Goal: Task Accomplishment & Management: Use online tool/utility

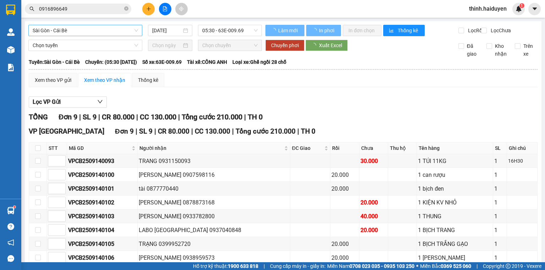
click at [69, 29] on span "Sài Gòn - Cái Bè" at bounding box center [85, 30] width 105 height 11
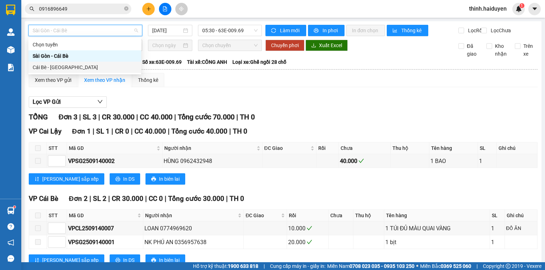
click at [61, 68] on div "Cái Bè - [GEOGRAPHIC_DATA]" at bounding box center [85, 67] width 104 height 8
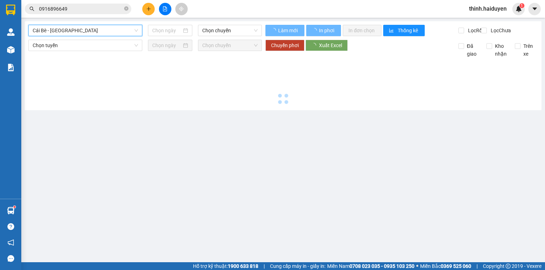
type input "[DATE]"
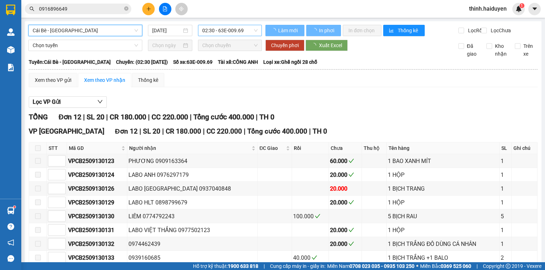
click at [204, 30] on span "02:30 - 63E-009.69" at bounding box center [230, 30] width 56 height 11
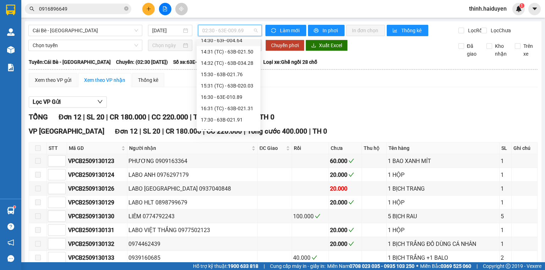
scroll to position [199, 0]
click at [222, 72] on div "15:30 - 63B-021.76" at bounding box center [228, 73] width 55 height 8
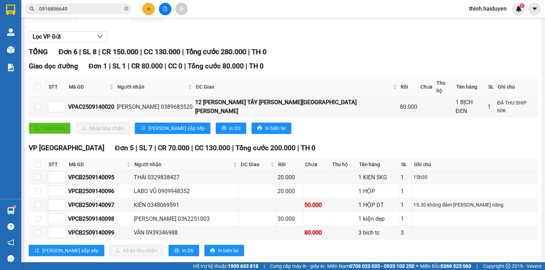
scroll to position [69, 0]
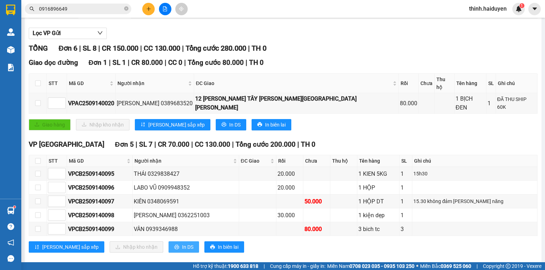
click at [182, 243] on span "In DS" at bounding box center [187, 247] width 11 height 8
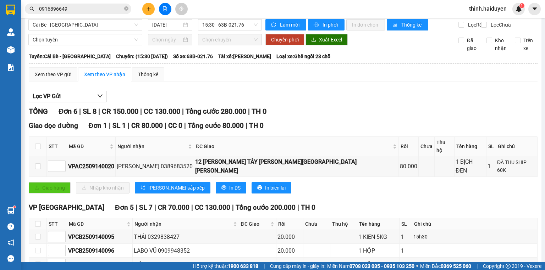
scroll to position [0, 0]
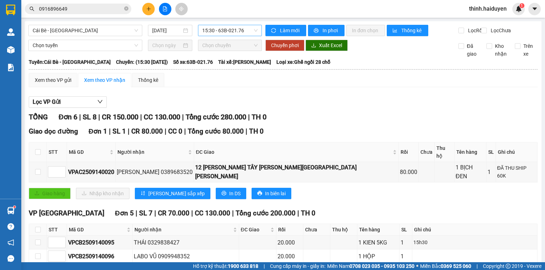
drag, startPoint x: 223, startPoint y: 27, endPoint x: 224, endPoint y: 35, distance: 8.6
click at [223, 27] on span "15:30 - 63B-021.76" at bounding box center [230, 30] width 56 height 11
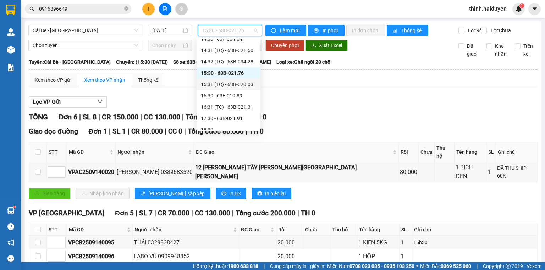
click at [215, 81] on div "15:31 (TC) - 63B-020.03" at bounding box center [228, 84] width 55 height 8
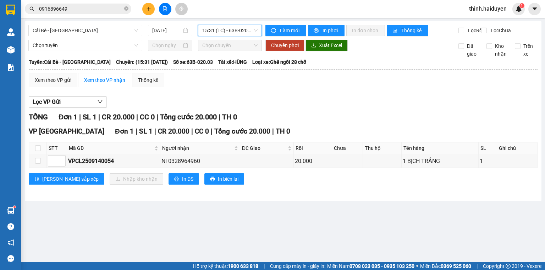
drag, startPoint x: 215, startPoint y: 29, endPoint x: 217, endPoint y: 33, distance: 4.2
click at [216, 29] on span "15:31 (TC) - 63B-020.03" at bounding box center [230, 30] width 56 height 11
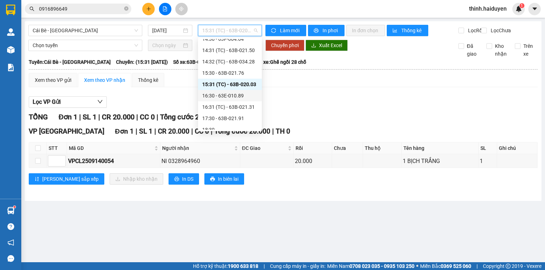
click at [213, 97] on div "16:30 - 63E-010.89" at bounding box center [229, 96] width 55 height 8
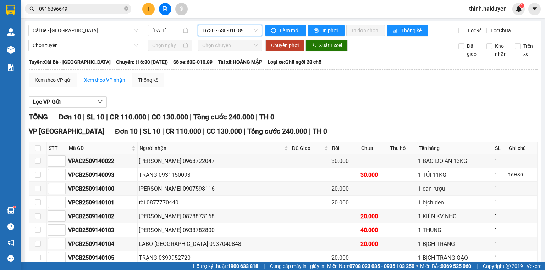
click at [217, 30] on span "16:30 - 63E-010.89" at bounding box center [230, 30] width 56 height 11
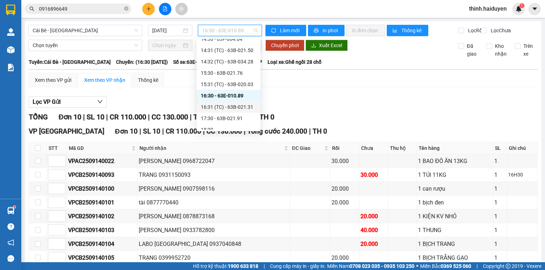
click at [208, 107] on div "16:31 (TC) - 63B-021.31" at bounding box center [228, 107] width 55 height 8
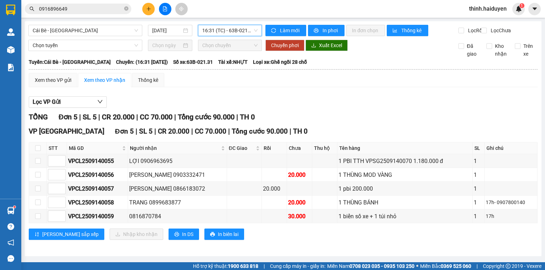
scroll to position [2, 0]
click at [214, 33] on span "16:31 (TC) - 63B-021.31" at bounding box center [230, 30] width 56 height 11
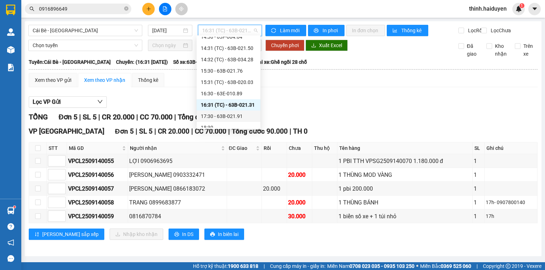
click at [214, 118] on div "17:30 - 63B-021.91" at bounding box center [228, 116] width 55 height 8
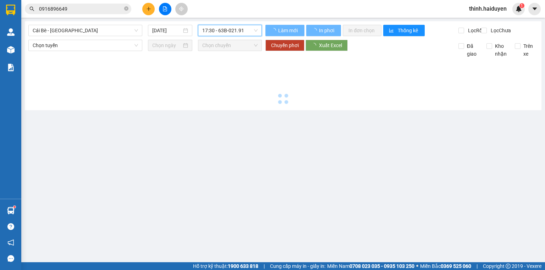
scroll to position [0, 0]
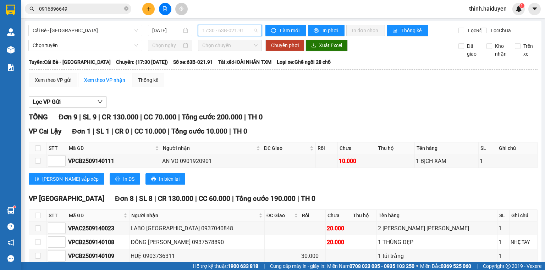
click at [219, 27] on span "17:30 - 63B-021.91" at bounding box center [230, 30] width 56 height 11
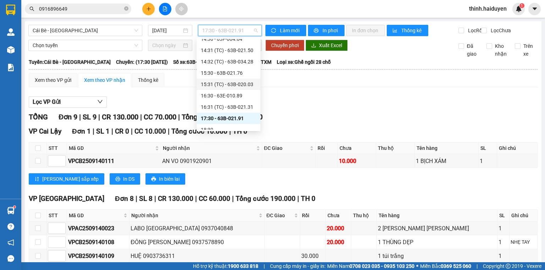
click at [224, 85] on div "15:31 (TC) - 63B-020.03" at bounding box center [228, 84] width 55 height 8
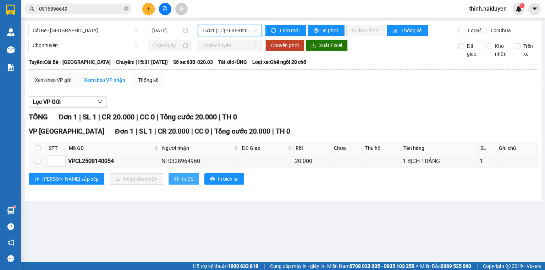
click at [168, 181] on button "In DS" at bounding box center [183, 178] width 30 height 11
click at [209, 29] on span "15:31 (TC) - 63B-020.03" at bounding box center [230, 30] width 56 height 11
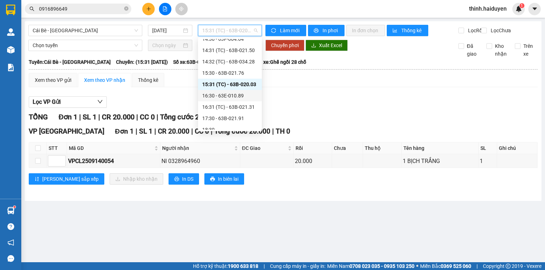
click at [224, 99] on div "16:30 - 63E-010.89" at bounding box center [229, 96] width 55 height 8
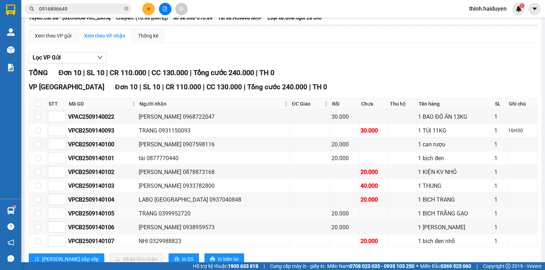
scroll to position [70, 0]
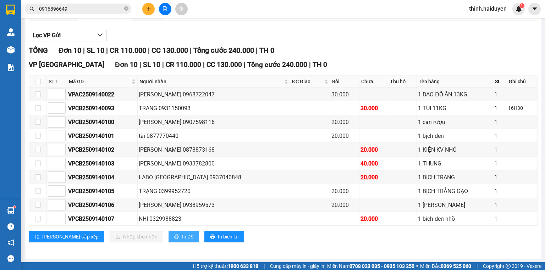
click at [182, 235] on span "In DS" at bounding box center [187, 237] width 11 height 8
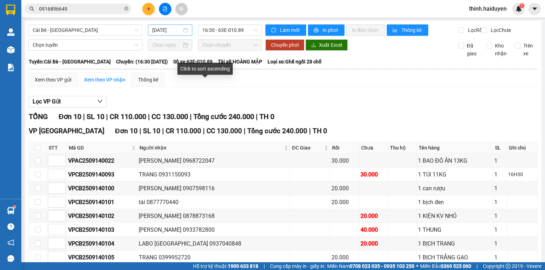
scroll to position [0, 0]
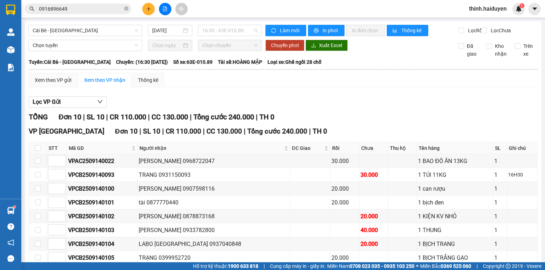
drag, startPoint x: 218, startPoint y: 29, endPoint x: 208, endPoint y: 76, distance: 47.1
click at [220, 34] on span "16:30 - 63E-010.89" at bounding box center [230, 30] width 56 height 11
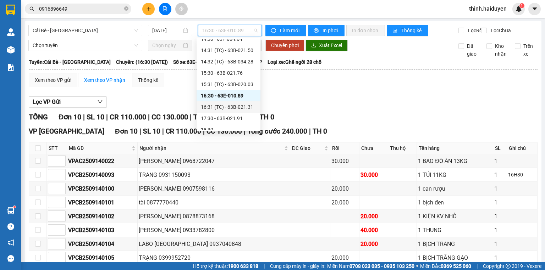
click at [222, 106] on div "16:31 (TC) - 63B-021.31" at bounding box center [228, 107] width 55 height 8
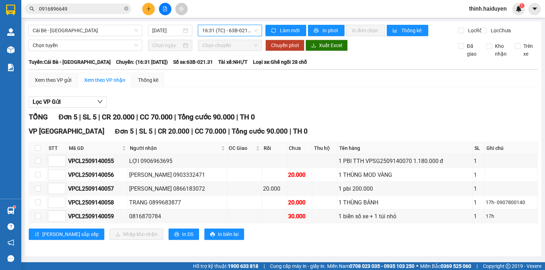
scroll to position [2, 0]
click at [182, 238] on span "In DS" at bounding box center [187, 234] width 11 height 8
click at [107, 9] on input "0916896649" at bounding box center [81, 9] width 84 height 8
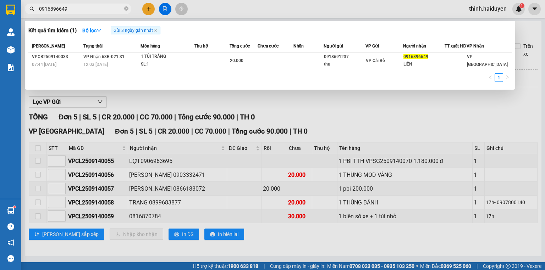
click at [107, 9] on input "0916896649" at bounding box center [81, 9] width 84 height 8
click at [82, 11] on input "8121" at bounding box center [81, 9] width 84 height 8
click at [161, 9] on div at bounding box center [272, 135] width 545 height 270
click at [161, 9] on button at bounding box center [165, 9] width 12 height 12
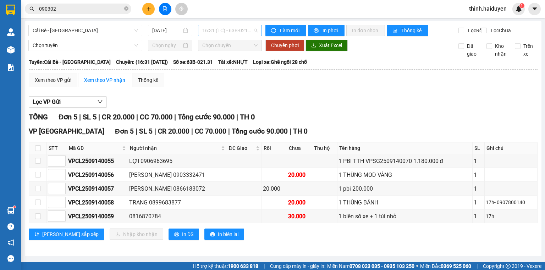
click at [223, 31] on span "16:31 (TC) - 63B-021.31" at bounding box center [230, 30] width 56 height 11
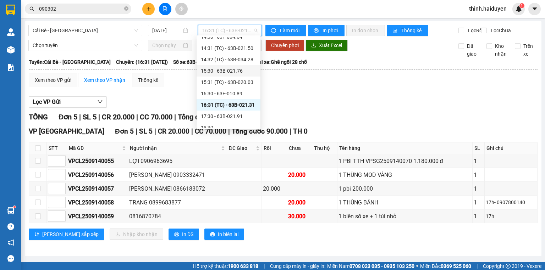
click at [230, 73] on div "15:30 - 63B-021.76" at bounding box center [228, 71] width 55 height 8
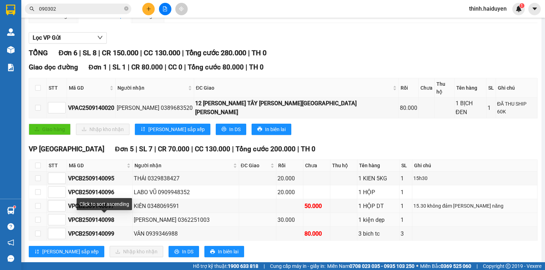
scroll to position [69, 0]
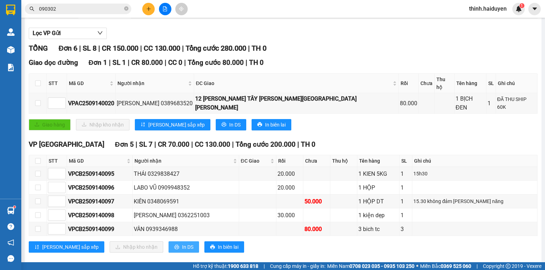
click at [182, 243] on span "In DS" at bounding box center [187, 247] width 11 height 8
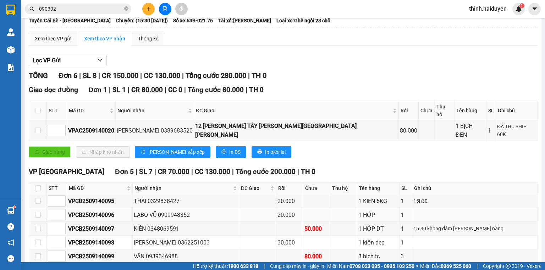
scroll to position [0, 0]
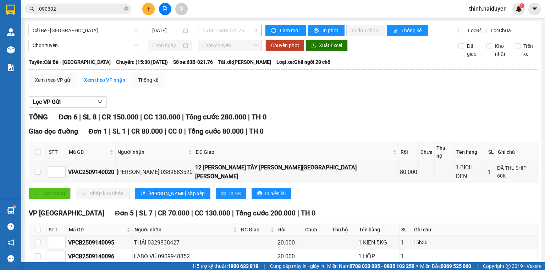
click at [226, 33] on span "15:30 - 63B-021.76" at bounding box center [230, 30] width 56 height 11
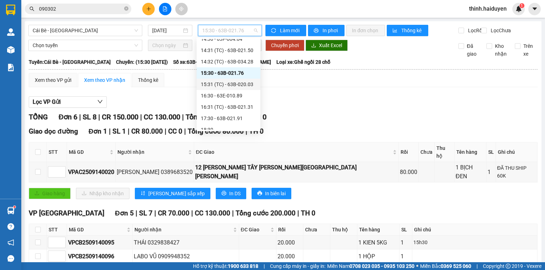
click at [214, 85] on div "15:31 (TC) - 63B-020.03" at bounding box center [228, 84] width 55 height 8
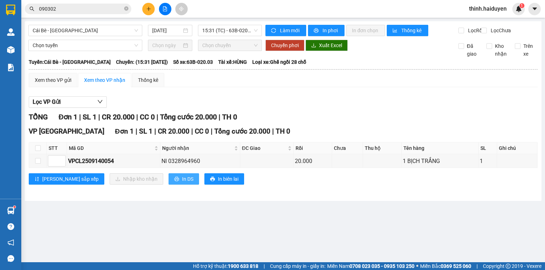
drag, startPoint x: 156, startPoint y: 182, endPoint x: 160, endPoint y: 183, distance: 4.2
click at [182, 182] on span "In DS" at bounding box center [187, 179] width 11 height 8
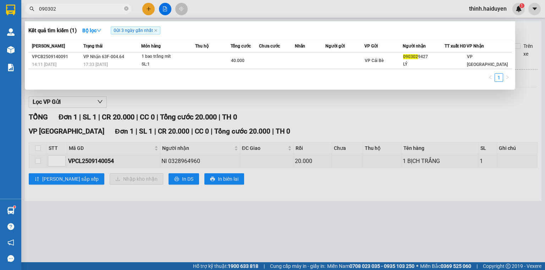
click at [77, 10] on input "090302" at bounding box center [81, 9] width 84 height 8
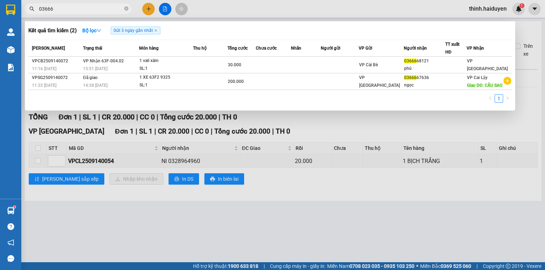
click at [93, 9] on input "03666" at bounding box center [81, 9] width 84 height 8
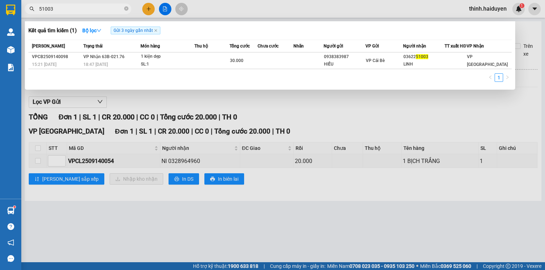
click at [73, 12] on input "51003" at bounding box center [81, 9] width 84 height 8
type input "9"
click at [73, 12] on input "0328964" at bounding box center [81, 9] width 84 height 8
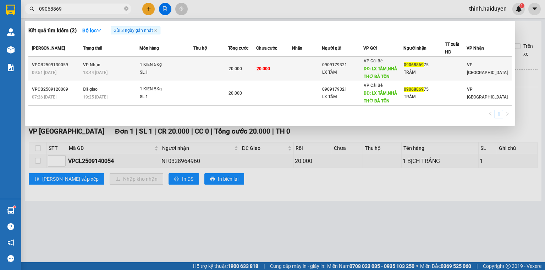
type input "09068869"
click at [215, 65] on td at bounding box center [210, 69] width 35 height 24
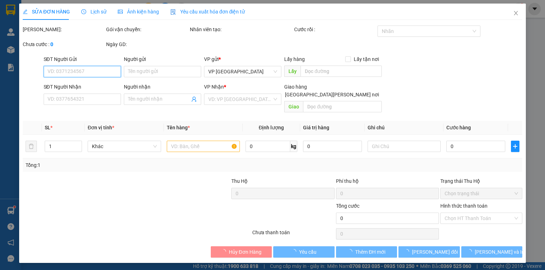
type input "0909179321"
type input "LX TÂM"
type input "LX TÂM,NHÀ THỜ BÀ TỒN"
type input "0906886975"
type input "TRÂM"
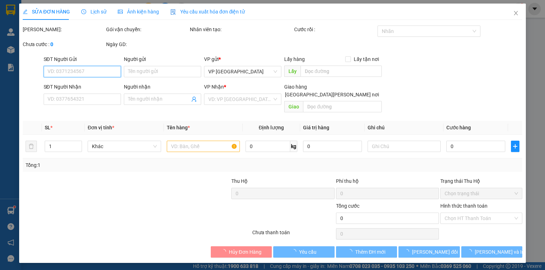
type input "20.000"
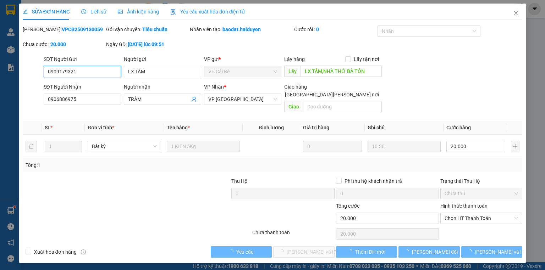
click at [475, 213] on span "Chọn HT Thanh Toán" at bounding box center [480, 218] width 73 height 11
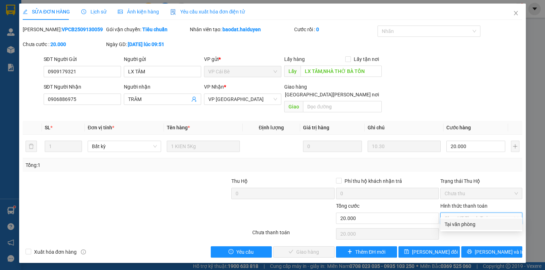
click at [466, 224] on div "Tại văn phòng" at bounding box center [480, 225] width 73 height 8
type input "0"
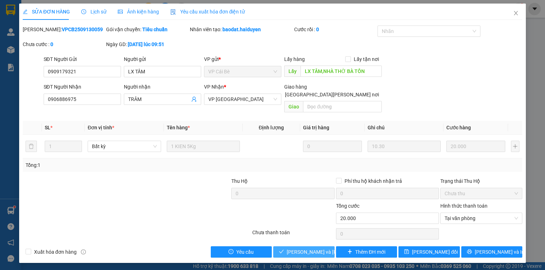
click at [312, 246] on button "Lưu và Giao hàng" at bounding box center [303, 251] width 61 height 11
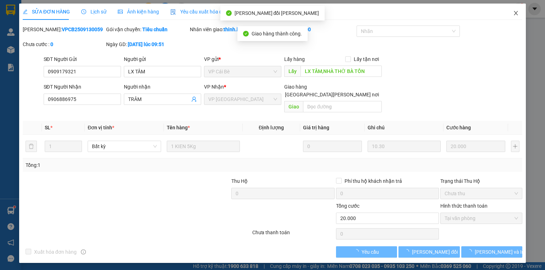
click at [513, 15] on icon "close" at bounding box center [516, 13] width 6 height 6
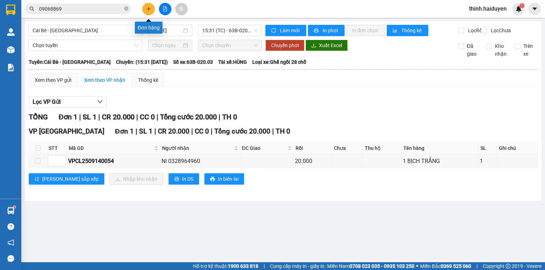
click at [147, 10] on icon "plus" at bounding box center [148, 8] width 5 height 5
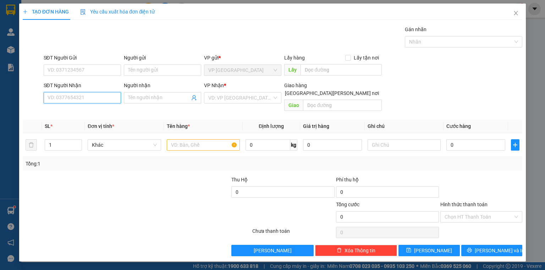
click at [98, 100] on input "SĐT Người Nhận" at bounding box center [82, 97] width 77 height 11
click at [98, 121] on div "0788905399 - HƯƠNG" at bounding box center [83, 123] width 70 height 8
type input "0788905399"
type input "HƯƠNG"
type input "NGA 3 PHÚ AN"
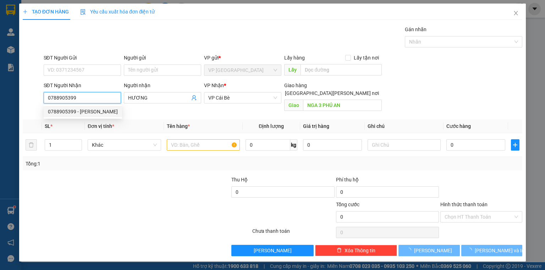
type input "30.000"
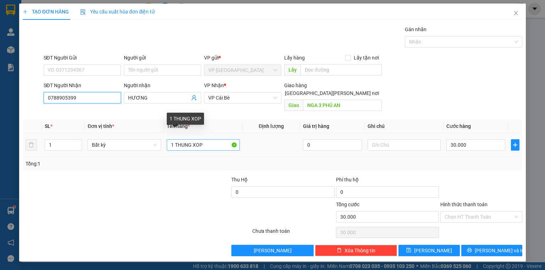
type input "0788905399"
drag, startPoint x: 193, startPoint y: 138, endPoint x: 204, endPoint y: 138, distance: 10.6
click at [202, 139] on input "1 THUNG XOP" at bounding box center [203, 144] width 73 height 11
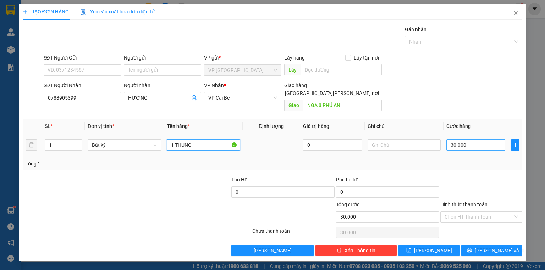
type input "1 THUNG"
type input "2"
type input "20"
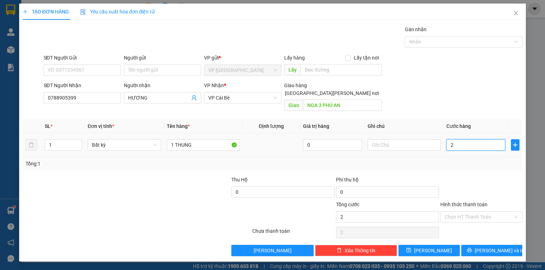
type input "20"
type input "20.000"
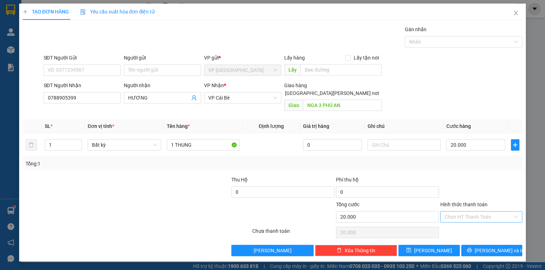
drag, startPoint x: 477, startPoint y: 207, endPoint x: 473, endPoint y: 217, distance: 10.2
click at [477, 212] on input "Hình thức thanh toán" at bounding box center [478, 217] width 68 height 11
click at [474, 219] on div "Tại văn phòng" at bounding box center [481, 222] width 82 height 11
type input "0"
click at [477, 245] on button "Lưu và In" at bounding box center [491, 250] width 61 height 11
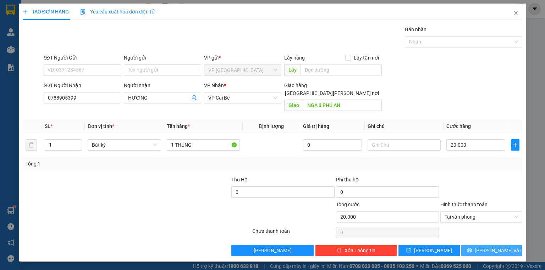
click at [477, 245] on button "Lưu và In" at bounding box center [491, 250] width 61 height 11
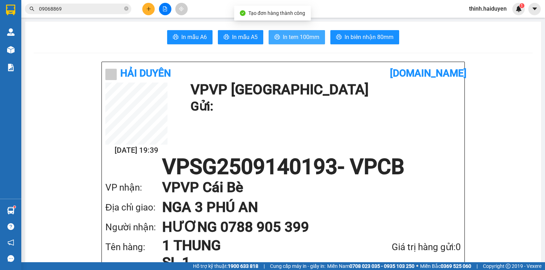
click at [304, 35] on span "In tem 100mm" at bounding box center [301, 37] width 37 height 9
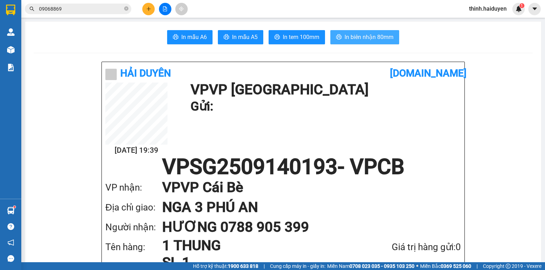
click at [363, 31] on button "In biên nhận 80mm" at bounding box center [364, 37] width 69 height 14
click at [153, 9] on button at bounding box center [148, 9] width 12 height 12
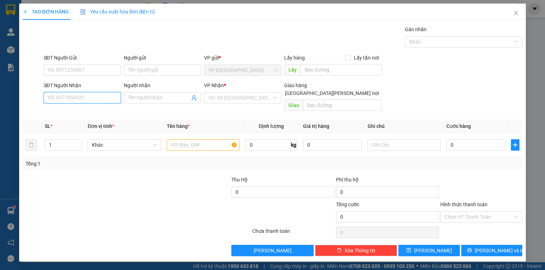
click at [87, 97] on input "SĐT Người Nhận" at bounding box center [82, 97] width 77 height 11
type input "0907126696"
drag, startPoint x: 73, startPoint y: 113, endPoint x: 77, endPoint y: 109, distance: 5.8
click at [73, 113] on div "0907126696 - TÚ" at bounding box center [82, 112] width 69 height 8
type input "TÚ"
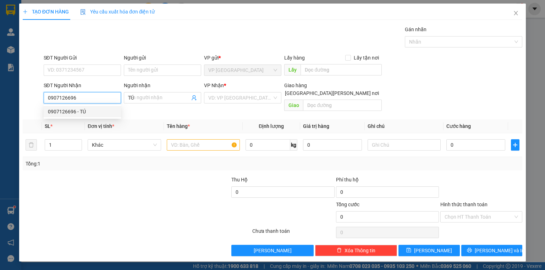
type input "20.000"
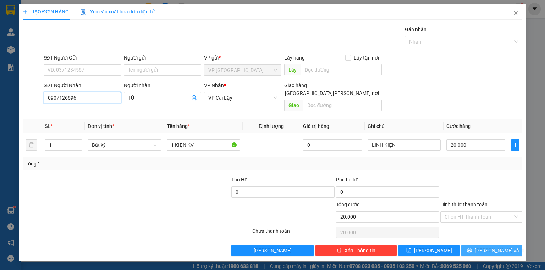
type input "0907126696"
click at [492, 247] on span "Lưu và In" at bounding box center [499, 251] width 50 height 8
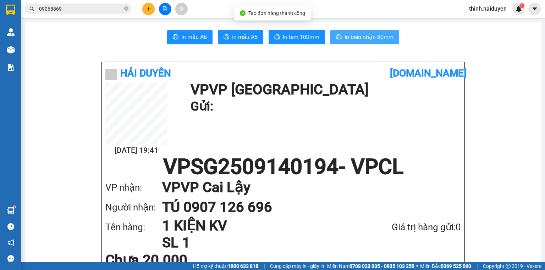
click at [353, 32] on button "In biên nhận 80mm" at bounding box center [364, 37] width 69 height 14
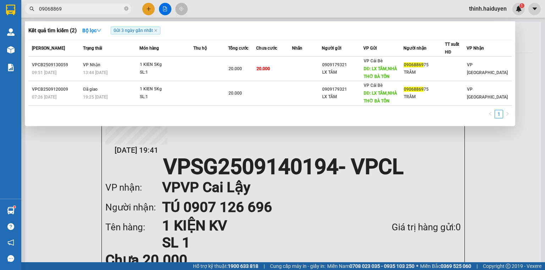
click at [110, 10] on input "09068869" at bounding box center [81, 9] width 84 height 8
paste input "0878873168"
click at [114, 4] on span "090688690878873168" at bounding box center [78, 9] width 106 height 11
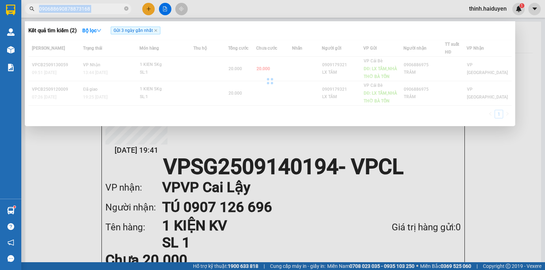
click at [114, 4] on span "090688690878873168" at bounding box center [78, 9] width 106 height 11
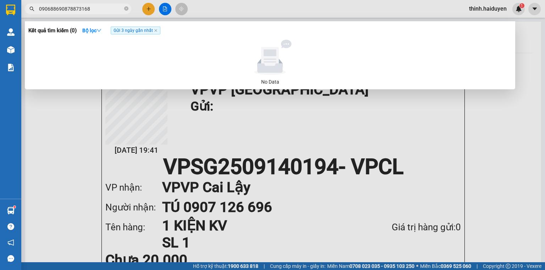
click at [106, 7] on input "090688690878873168" at bounding box center [81, 9] width 84 height 8
paste input "text"
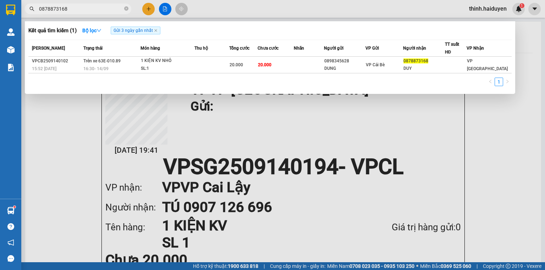
type input "0878873168"
drag, startPoint x: 252, startPoint y: 54, endPoint x: 254, endPoint y: 61, distance: 6.9
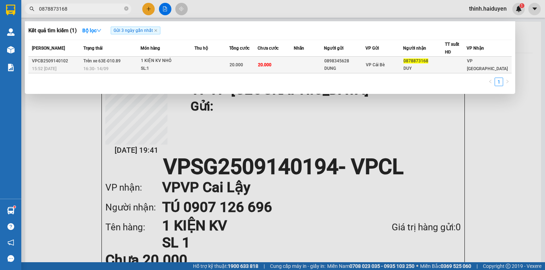
click at [254, 55] on th "Tổng cước" at bounding box center [243, 48] width 28 height 17
click at [254, 61] on div "20.000" at bounding box center [242, 65] width 27 height 8
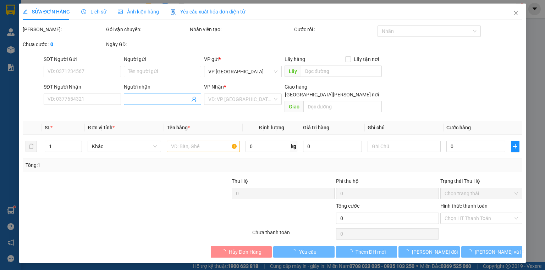
type input "0898345628"
type input "DUNG"
type input "0878873168"
type input "DUY"
type input "20.000"
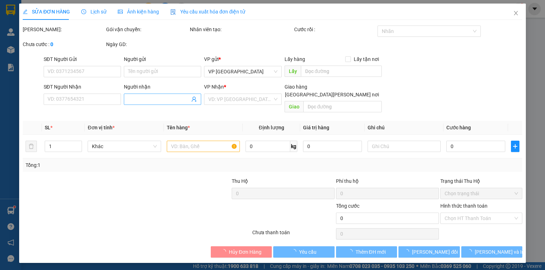
type input "20.000"
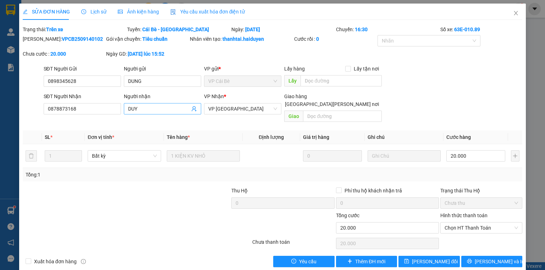
click at [158, 107] on input "DUY" at bounding box center [159, 109] width 62 height 8
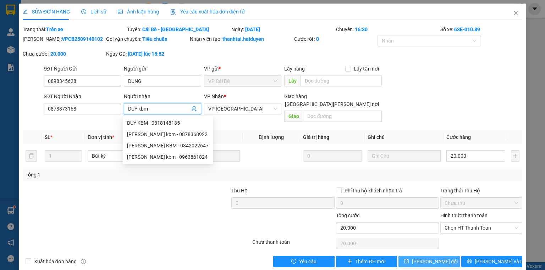
type input "DUY kbm"
click at [436, 258] on span "Lưu thay đổi" at bounding box center [435, 262] width 46 height 8
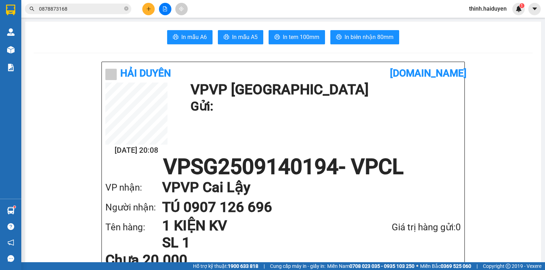
click at [110, 6] on input "0878873168" at bounding box center [81, 9] width 84 height 8
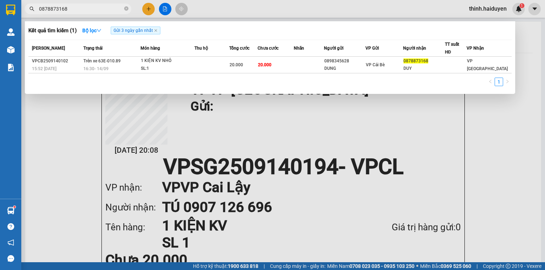
click at [110, 6] on input "0878873168" at bounding box center [81, 9] width 84 height 8
paste input "979342283"
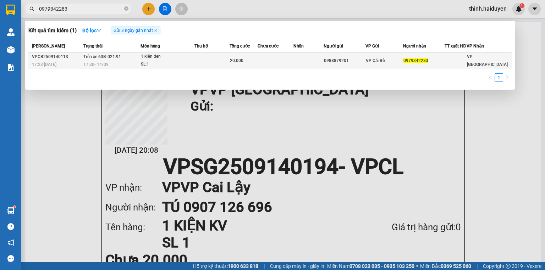
type input "0979342283"
click at [221, 67] on td at bounding box center [211, 60] width 35 height 17
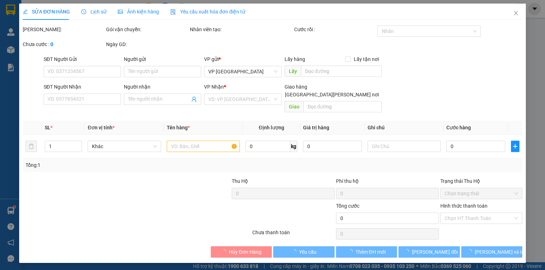
type input "0988879201"
type input "0979342283"
type input "20.000"
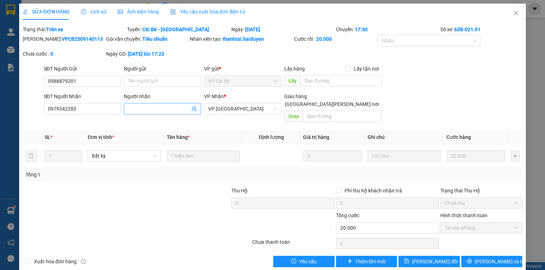
click at [172, 107] on input "Người nhận" at bounding box center [159, 109] width 62 height 8
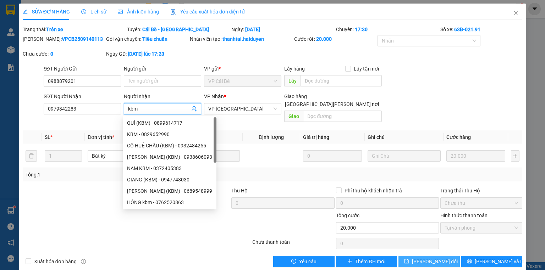
type input "kbm"
click at [416, 258] on span "Lưu thay đổi" at bounding box center [435, 262] width 46 height 8
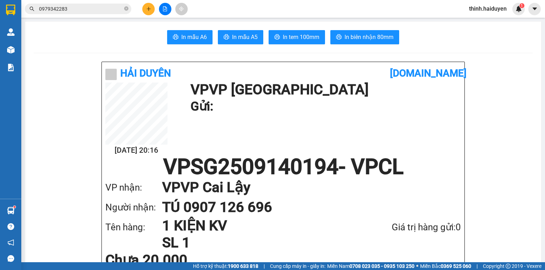
click at [111, 8] on input "0979342283" at bounding box center [81, 9] width 84 height 8
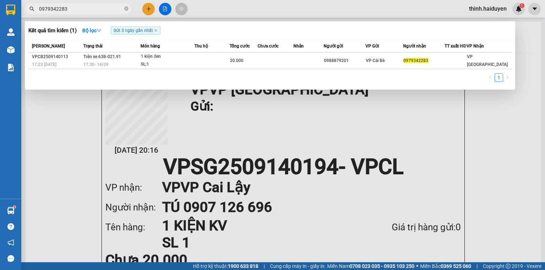
click at [111, 8] on input "0979342283" at bounding box center [81, 9] width 84 height 8
paste input "750212"
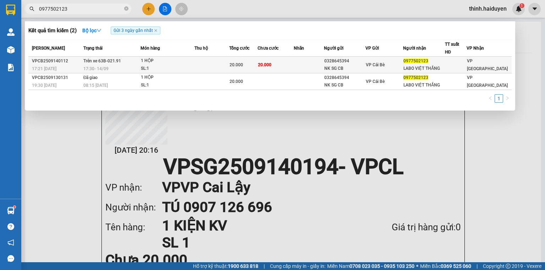
type input "0977502123"
click at [299, 67] on td at bounding box center [309, 65] width 30 height 17
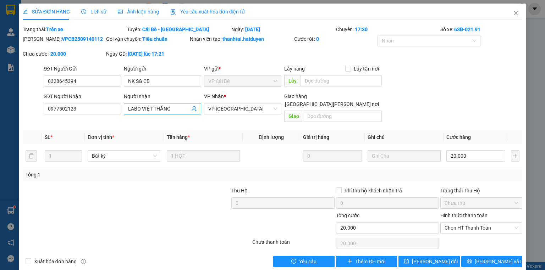
click at [176, 105] on input "LABO VIỆT THẮNG" at bounding box center [159, 109] width 62 height 8
type input "LABO VIỆT THẮNG kbm"
drag, startPoint x: 410, startPoint y: 244, endPoint x: 411, endPoint y: 253, distance: 8.9
click at [409, 246] on div "Total Paid Fee 0 Total UnPaid Fee 20.000 Cash Collection Total Fee Trạng thái: …" at bounding box center [272, 147] width 499 height 242
click at [409, 259] on icon "save" at bounding box center [406, 261] width 5 height 5
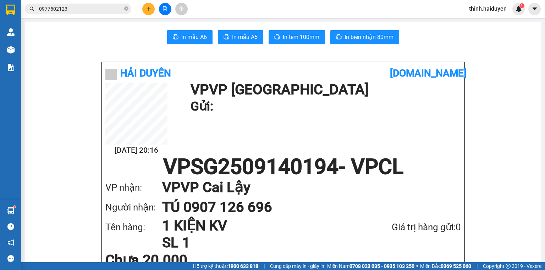
click at [98, 5] on input "0977502123" at bounding box center [81, 9] width 84 height 8
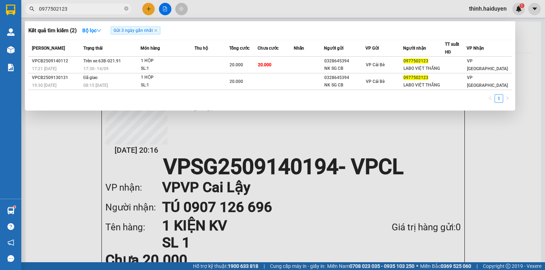
click at [98, 5] on input "0977502123" at bounding box center [81, 9] width 84 height 8
paste input "07423724"
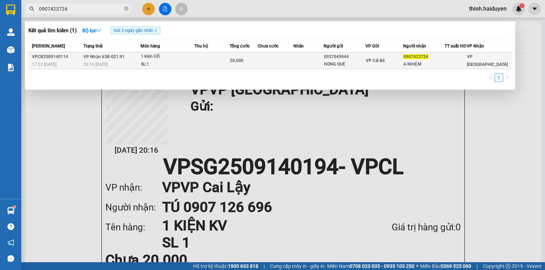
type input "0907423724"
click at [183, 60] on div "1 kiện ĐÕ" at bounding box center [167, 57] width 53 height 8
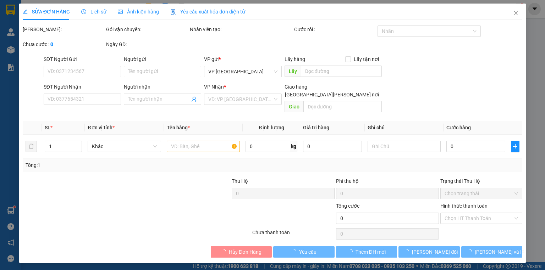
type input "0937045944"
type input "HONG QUE"
type input "0907423724"
type input "A NHIỆM"
type input "20.000"
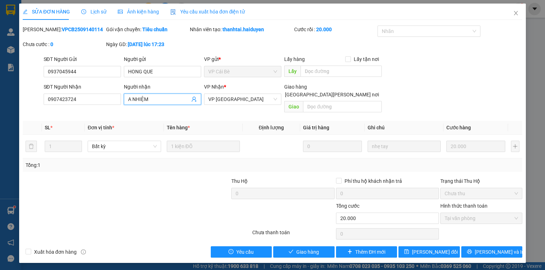
click at [160, 102] on input "A NHIỆM" at bounding box center [159, 99] width 62 height 8
type input "A NHIỆM thuê bao"
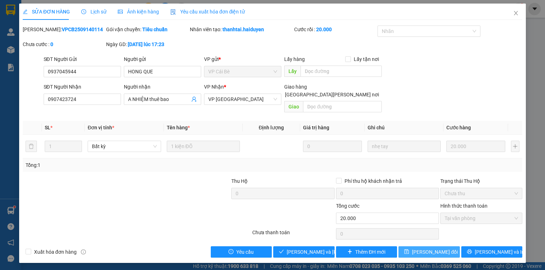
click at [439, 248] on span "Lưu thay đổi" at bounding box center [435, 252] width 46 height 8
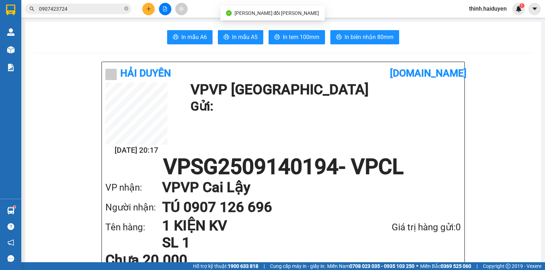
click at [167, 10] on icon "file-add" at bounding box center [164, 8] width 5 height 5
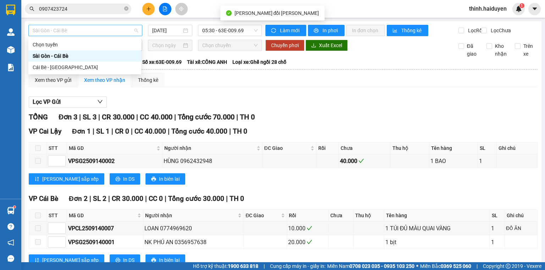
drag, startPoint x: 99, startPoint y: 30, endPoint x: 77, endPoint y: 47, distance: 27.6
click at [98, 30] on span "Sài Gòn - Cái Bè" at bounding box center [85, 30] width 105 height 11
drag, startPoint x: 65, startPoint y: 64, endPoint x: 82, endPoint y: 63, distance: 17.0
click at [66, 64] on div "Cái Bè - [GEOGRAPHIC_DATA]" at bounding box center [85, 67] width 104 height 8
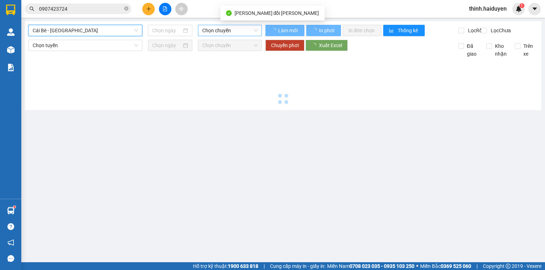
type input "[DATE]"
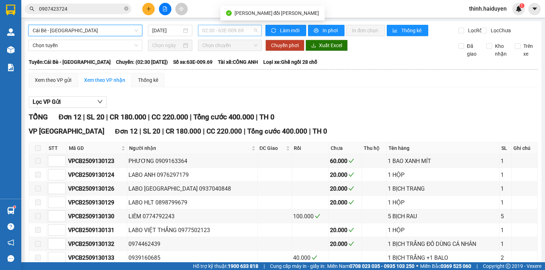
click at [216, 26] on span "02:30 - 63E-009.69" at bounding box center [230, 30] width 56 height 11
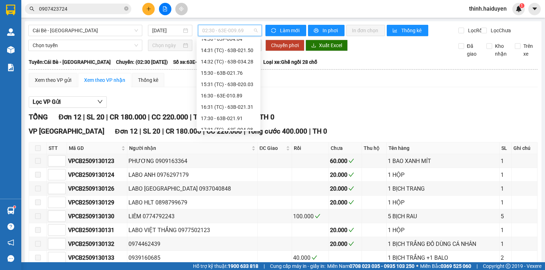
scroll to position [216, 0]
click at [218, 116] on div "17:31 (TC) - 63F-004.98" at bounding box center [228, 113] width 55 height 8
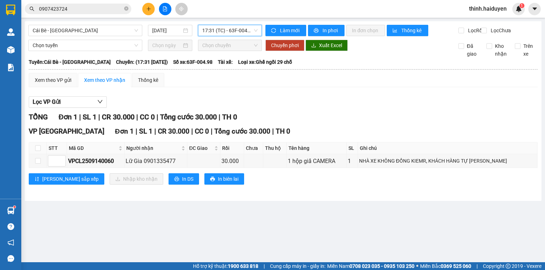
click at [238, 33] on span "17:31 (TC) - 63F-004.98" at bounding box center [230, 30] width 56 height 11
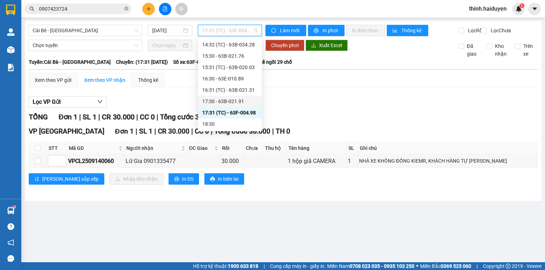
click at [210, 102] on div "17:30 - 63B-021.91" at bounding box center [229, 102] width 55 height 8
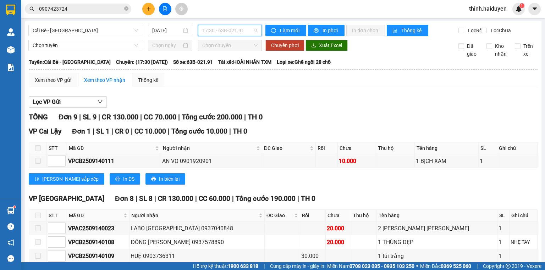
click at [218, 32] on span "17:30 - 63B-021.91" at bounding box center [230, 30] width 56 height 11
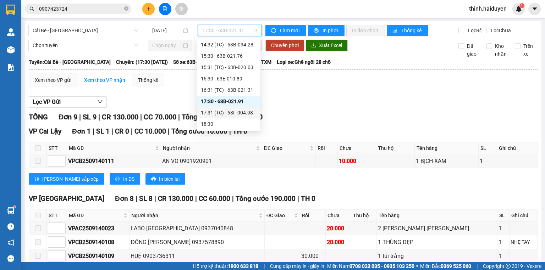
click at [223, 112] on div "17:31 (TC) - 63F-004.98" at bounding box center [228, 113] width 55 height 8
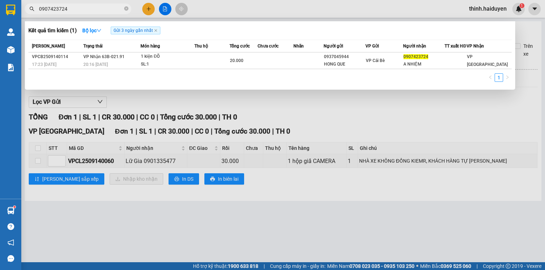
click at [105, 4] on span "0907423724" at bounding box center [78, 9] width 106 height 11
click at [103, 7] on input "0907423724" at bounding box center [81, 9] width 84 height 8
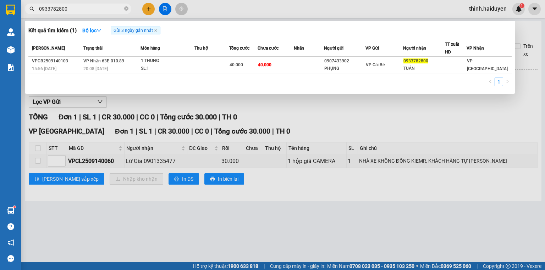
drag, startPoint x: 265, startPoint y: 157, endPoint x: 247, endPoint y: 157, distance: 18.1
click at [266, 157] on div at bounding box center [272, 135] width 545 height 270
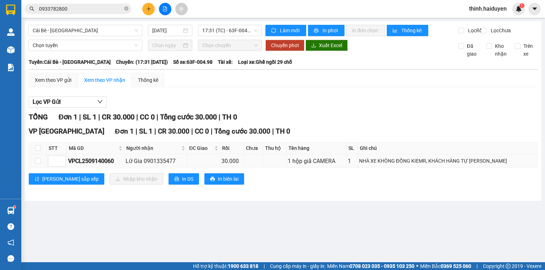
click at [152, 166] on div "Lữ Gia 0901335477" at bounding box center [156, 161] width 60 height 9
copy div "0901335477"
click at [82, 7] on input "0933782800" at bounding box center [81, 9] width 84 height 8
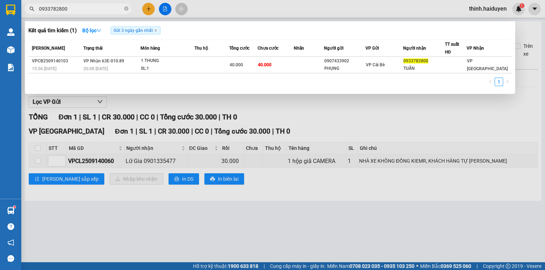
click at [82, 7] on input "0933782800" at bounding box center [81, 9] width 84 height 8
paste input "01335477"
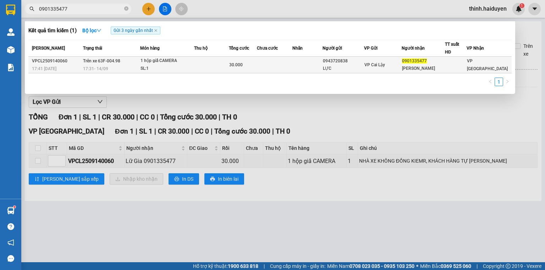
type input "0901335477"
click at [271, 66] on td at bounding box center [274, 65] width 35 height 17
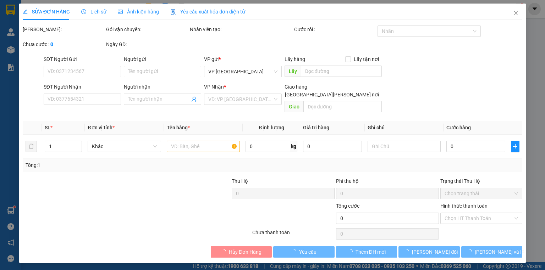
type input "0943720838"
type input "LỰC"
type input "0901335477"
type input "Lữ Gia"
type input "30.000"
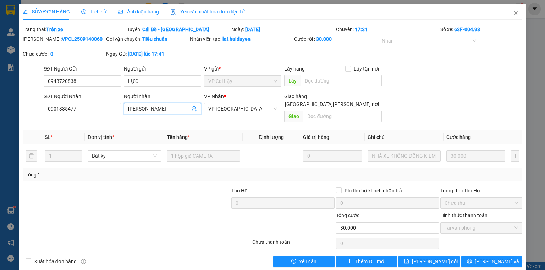
click at [159, 109] on input "Lữ Gia" at bounding box center [159, 109] width 62 height 8
type input "Lữ Gia kbm"
click at [424, 258] on span "Lưu thay đổi" at bounding box center [435, 262] width 46 height 8
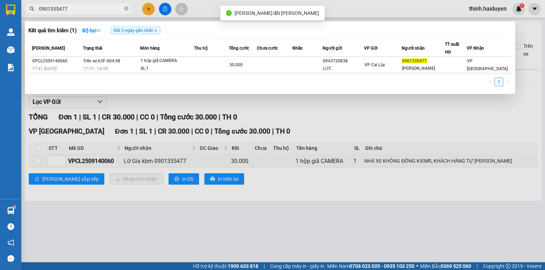
click at [79, 10] on input "0901335477" at bounding box center [81, 9] width 84 height 8
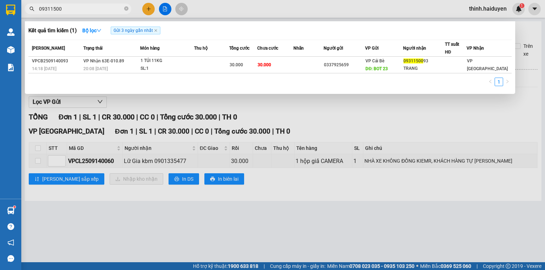
type input "09311500"
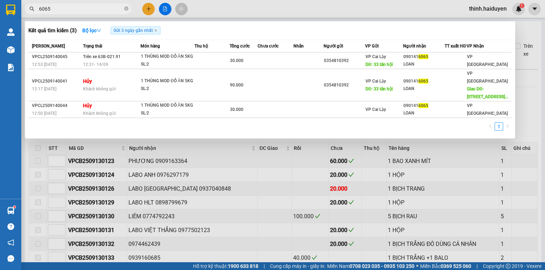
click at [163, 7] on div at bounding box center [272, 135] width 545 height 270
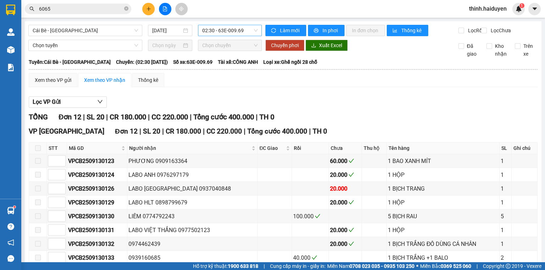
click at [226, 28] on span "02:30 - 63E-009.69" at bounding box center [230, 30] width 56 height 11
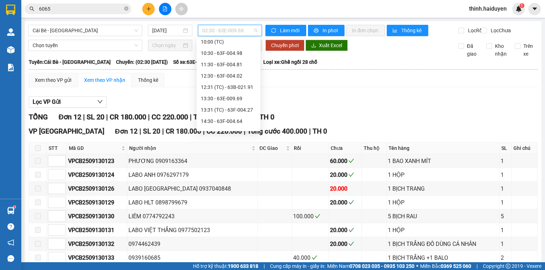
scroll to position [182, 0]
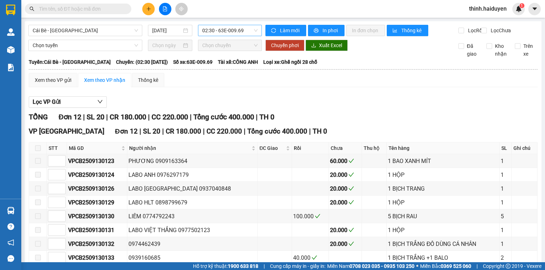
click at [230, 33] on span "02:30 - 63E-009.69" at bounding box center [230, 30] width 56 height 11
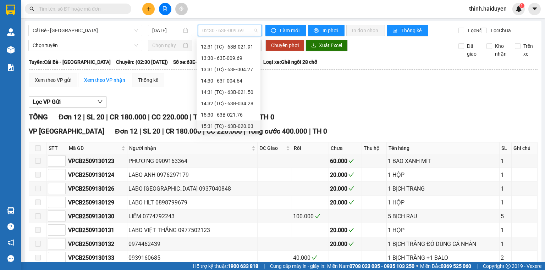
scroll to position [216, 0]
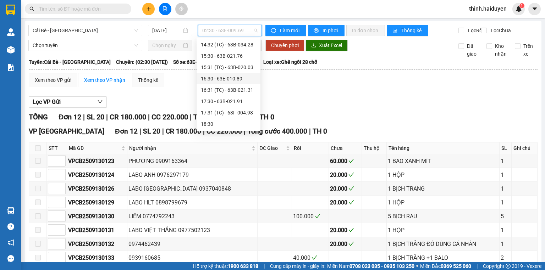
click at [233, 81] on div "16:30 - 63E-010.89" at bounding box center [228, 79] width 55 height 8
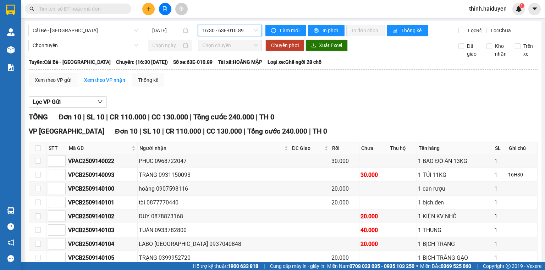
click at [223, 32] on span "16:30 - 63E-010.89" at bounding box center [230, 30] width 56 height 11
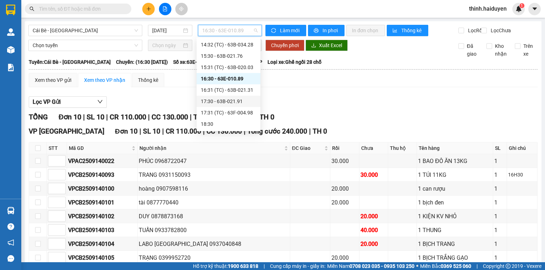
click at [212, 100] on div "17:30 - 63B-021.91" at bounding box center [228, 102] width 55 height 8
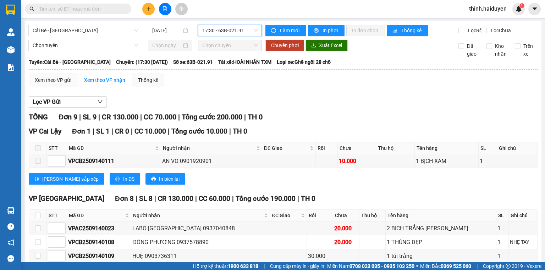
drag, startPoint x: 211, startPoint y: 33, endPoint x: 208, endPoint y: 41, distance: 8.6
click at [211, 34] on span "17:30 - 63B-021.91" at bounding box center [230, 30] width 56 height 11
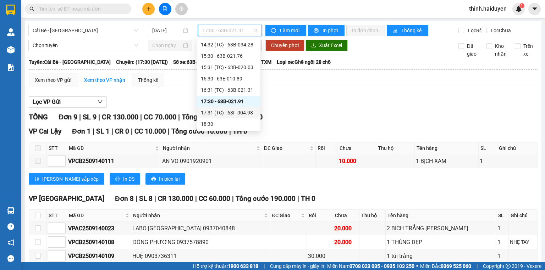
click at [216, 112] on div "17:31 (TC) - 63F-004.98" at bounding box center [228, 113] width 55 height 8
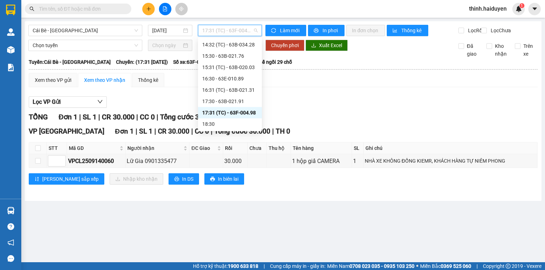
drag, startPoint x: 217, startPoint y: 28, endPoint x: 217, endPoint y: 58, distance: 29.8
click at [217, 28] on span "17:31 (TC) - 63F-004.98" at bounding box center [230, 30] width 56 height 11
drag, startPoint x: 211, startPoint y: 121, endPoint x: 210, endPoint y: 116, distance: 5.1
click at [211, 121] on div "18:30" at bounding box center [229, 124] width 55 height 8
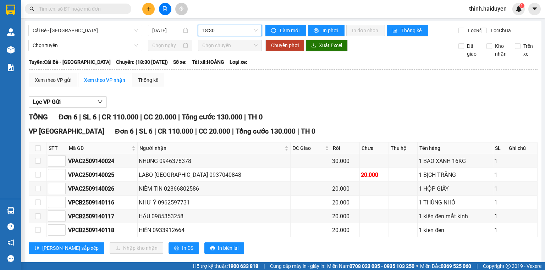
click at [228, 34] on span "18:30" at bounding box center [230, 30] width 56 height 11
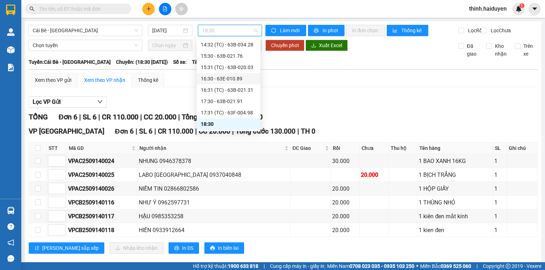
click at [235, 78] on div "16:30 - 63E-010.89" at bounding box center [228, 79] width 55 height 8
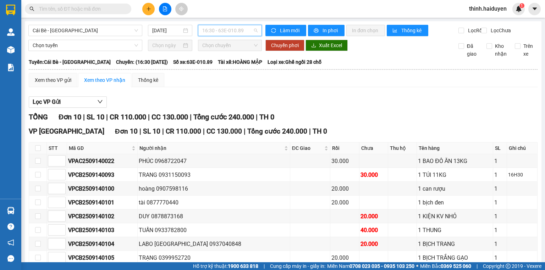
click at [211, 33] on span "16:30 - 63E-010.89" at bounding box center [230, 30] width 56 height 11
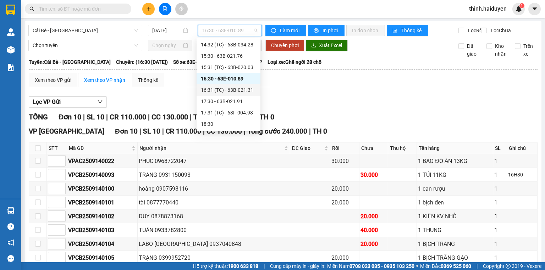
click at [341, 106] on div "Lọc VP Gửi" at bounding box center [283, 102] width 508 height 12
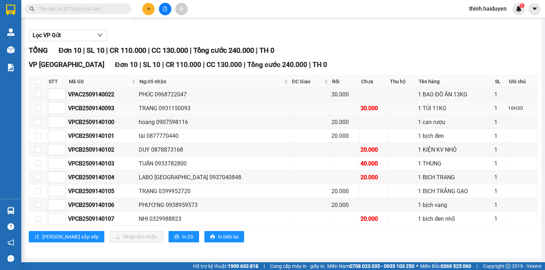
scroll to position [70, 0]
click at [38, 97] on input "checkbox" at bounding box center [38, 94] width 6 height 6
checkbox input "true"
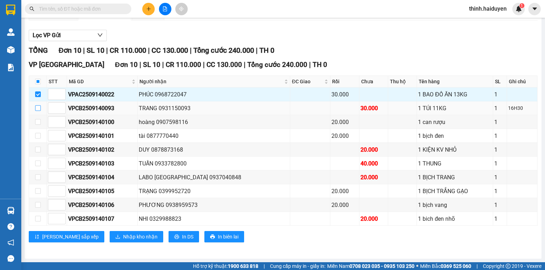
click at [36, 107] on label at bounding box center [38, 108] width 6 height 8
click at [35, 111] on input "checkbox" at bounding box center [38, 108] width 6 height 6
checkbox input "true"
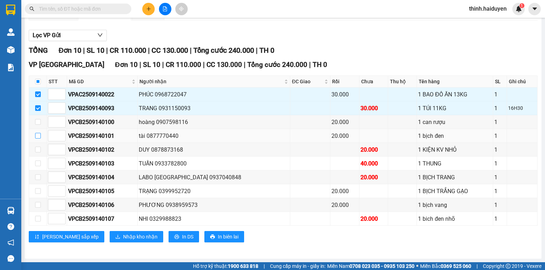
click at [39, 139] on input "checkbox" at bounding box center [38, 136] width 6 height 6
checkbox input "true"
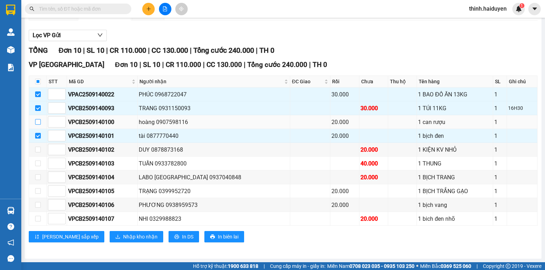
click at [39, 125] on input "checkbox" at bounding box center [38, 122] width 6 height 6
checkbox input "true"
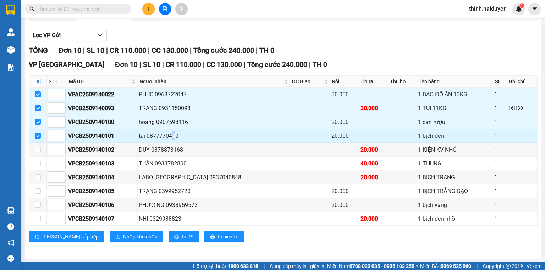
click at [180, 139] on div "tài 0877770440" at bounding box center [214, 136] width 150 height 9
click at [178, 137] on div "tài 0877770440" at bounding box center [214, 136] width 150 height 9
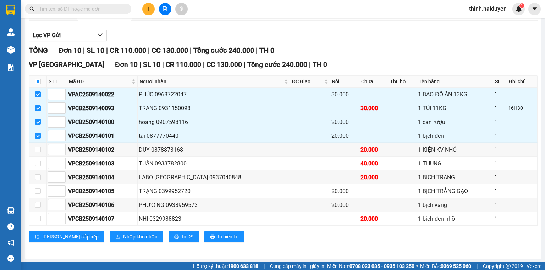
click at [116, 10] on input "text" at bounding box center [81, 9] width 84 height 8
paste input "0877770440"
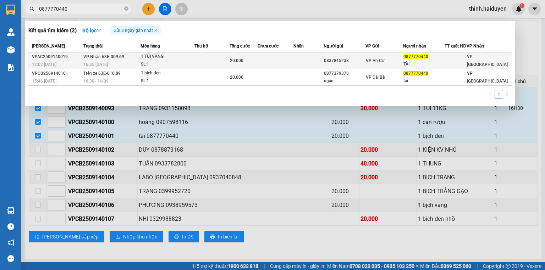
type input "0877770440"
click at [167, 60] on div "1 TÚI VÀNG" at bounding box center [167, 57] width 53 height 8
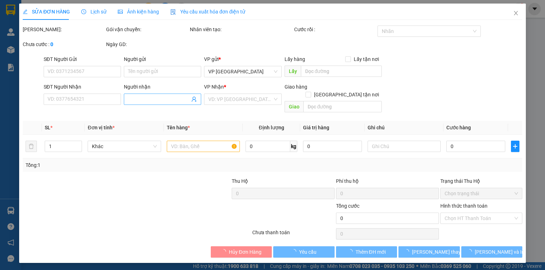
type input "0837815238"
type input "0877770440"
type input "TÀI"
type input "20.000"
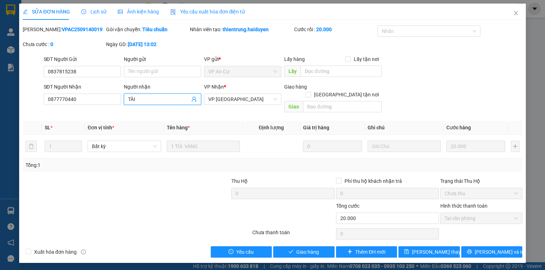
click at [167, 98] on input "TÀI" at bounding box center [159, 99] width 62 height 8
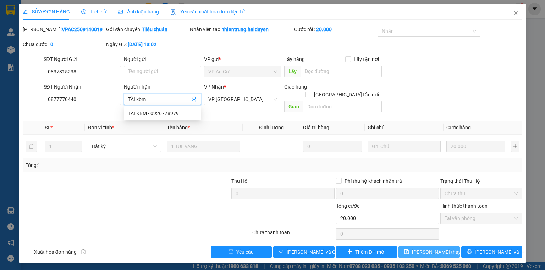
type input "TÀI kbm"
click at [428, 248] on span "Lưu thay đổi" at bounding box center [440, 252] width 57 height 8
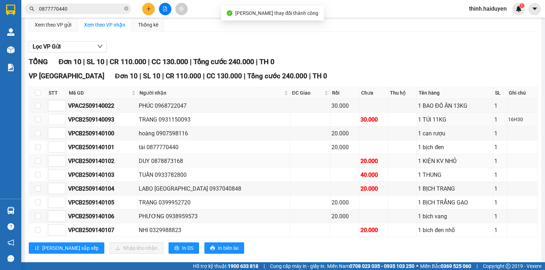
scroll to position [57, 0]
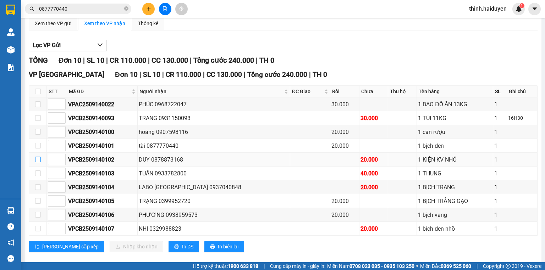
click at [35, 162] on input "checkbox" at bounding box center [38, 160] width 6 height 6
checkbox input "true"
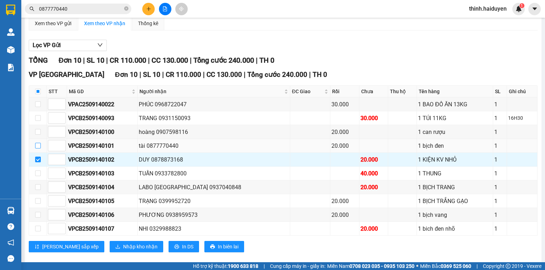
click at [39, 150] on label at bounding box center [38, 146] width 6 height 8
click at [39, 149] on input "checkbox" at bounding box center [38, 146] width 6 height 6
checkbox input "true"
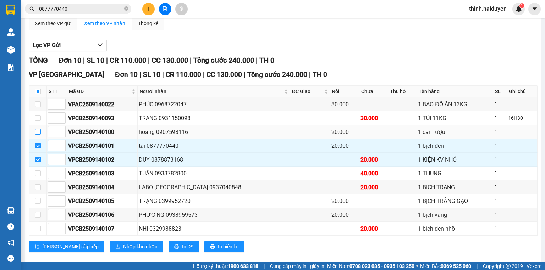
click at [39, 135] on input "checkbox" at bounding box center [38, 132] width 6 height 6
checkbox input "true"
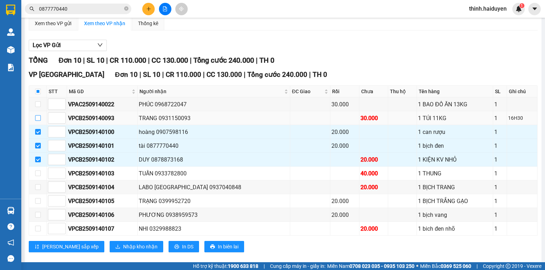
click at [39, 121] on input "checkbox" at bounding box center [38, 118] width 6 height 6
checkbox input "true"
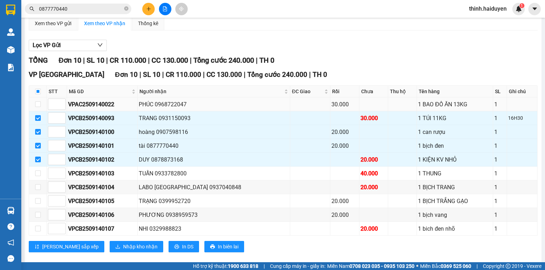
click at [39, 111] on td at bounding box center [38, 105] width 18 height 14
click at [39, 107] on input "checkbox" at bounding box center [38, 104] width 6 height 6
checkbox input "true"
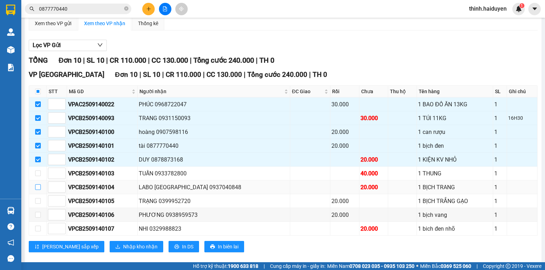
click at [39, 190] on input "checkbox" at bounding box center [38, 187] width 6 height 6
checkbox input "true"
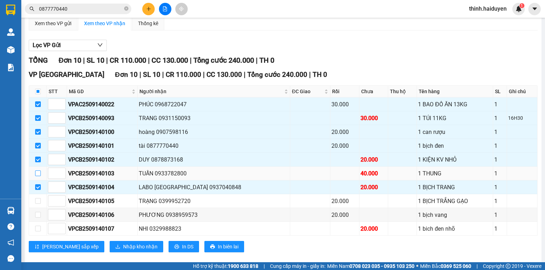
click at [38, 176] on input "checkbox" at bounding box center [38, 174] width 6 height 6
checkbox input "true"
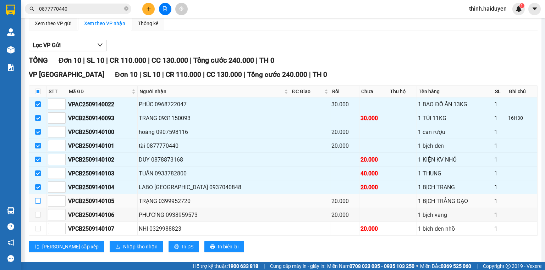
click at [37, 204] on input "checkbox" at bounding box center [38, 201] width 6 height 6
checkbox input "true"
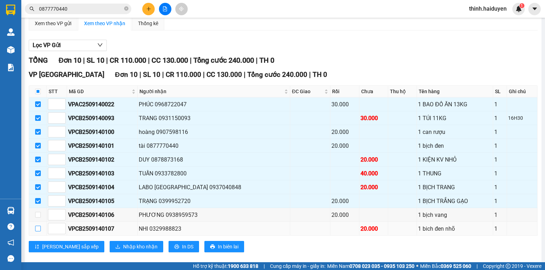
drag, startPoint x: 39, startPoint y: 229, endPoint x: 37, endPoint y: 215, distance: 13.7
click at [39, 228] on label at bounding box center [38, 229] width 6 height 8
click at [39, 228] on input "checkbox" at bounding box center [38, 229] width 6 height 6
checkbox input "true"
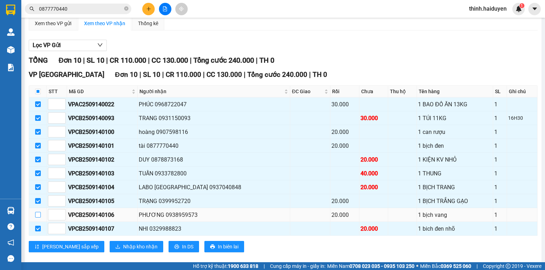
click at [37, 215] on label at bounding box center [38, 215] width 6 height 8
click at [37, 215] on input "checkbox" at bounding box center [38, 215] width 6 height 6
checkbox input "true"
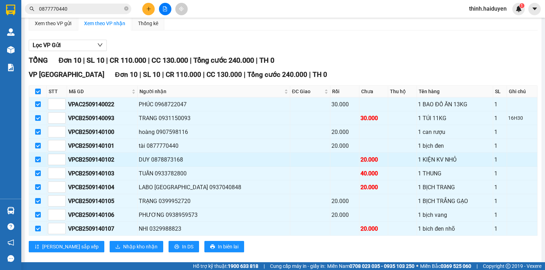
click at [177, 164] on div "DUY 0878873168" at bounding box center [214, 159] width 150 height 9
copy div "0878873168"
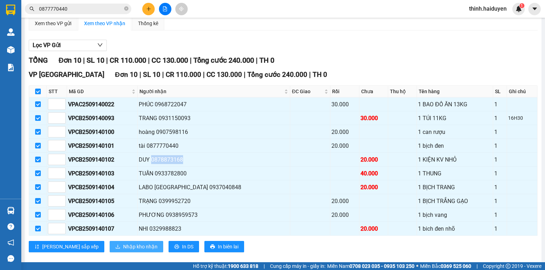
click at [123, 248] on span "Nhập kho nhận" at bounding box center [140, 247] width 34 height 8
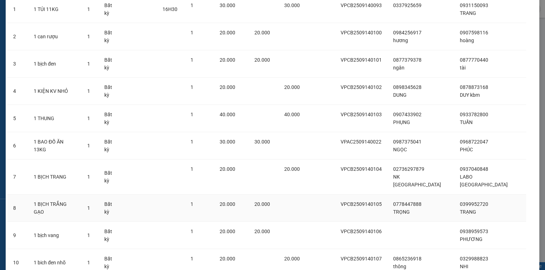
scroll to position [113, 0]
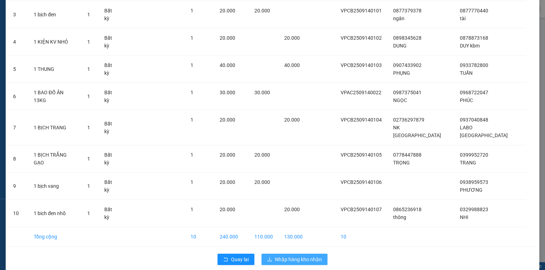
click at [297, 256] on span "Nhập hàng kho nhận" at bounding box center [298, 260] width 47 height 8
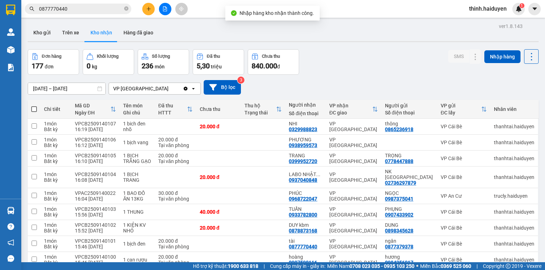
click at [166, 12] on button at bounding box center [165, 9] width 12 height 12
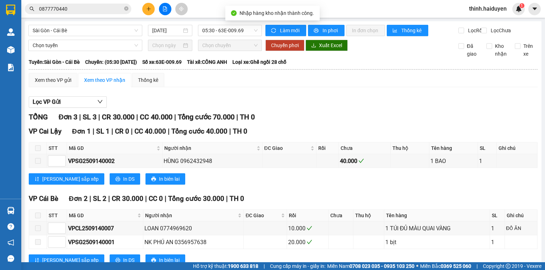
drag, startPoint x: 90, startPoint y: 29, endPoint x: 85, endPoint y: 37, distance: 9.7
click at [89, 30] on span "Sài Gòn - Cái Bè" at bounding box center [85, 30] width 105 height 11
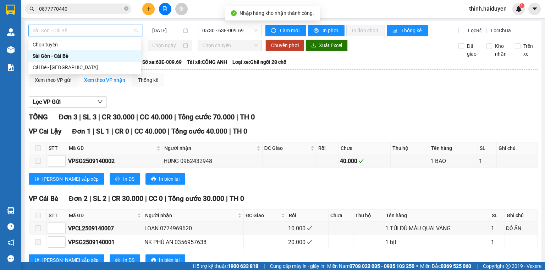
drag, startPoint x: 71, startPoint y: 57, endPoint x: 71, endPoint y: 60, distance: 3.6
click at [71, 57] on div "Sài Gòn - Cái Bè" at bounding box center [85, 56] width 104 height 8
click at [74, 34] on span "Sài Gòn - Cái Bè" at bounding box center [85, 30] width 105 height 11
drag, startPoint x: 62, startPoint y: 67, endPoint x: 188, endPoint y: 41, distance: 127.8
click at [64, 67] on div "Cái Bè - [GEOGRAPHIC_DATA]" at bounding box center [85, 67] width 104 height 8
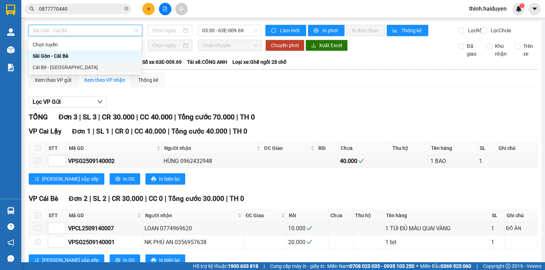
type input "[DATE]"
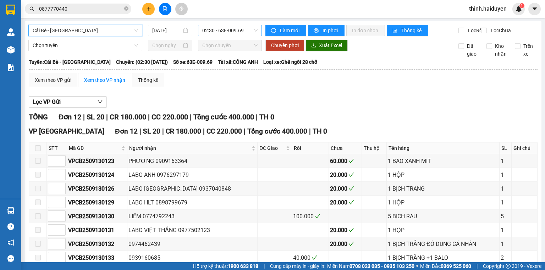
click at [220, 34] on span "02:30 - 63E-009.69" at bounding box center [230, 30] width 56 height 11
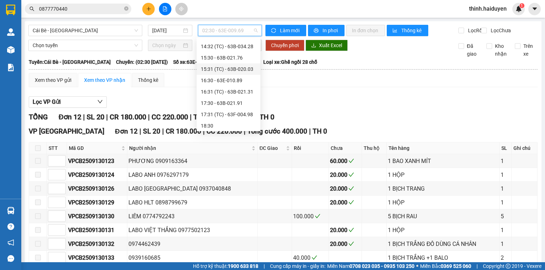
scroll to position [216, 0]
click at [230, 92] on div "16:31 (TC) - 63B-021.31" at bounding box center [228, 90] width 55 height 8
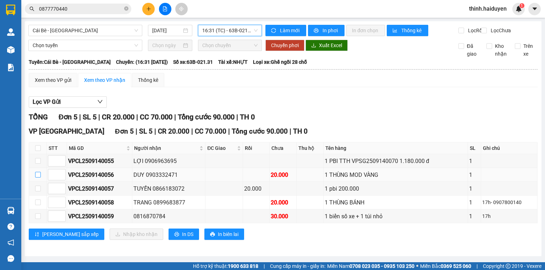
click at [38, 178] on input "checkbox" at bounding box center [38, 175] width 6 height 6
checkbox input "true"
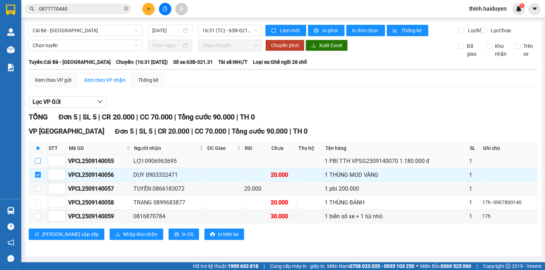
click at [38, 164] on input "checkbox" at bounding box center [38, 161] width 6 height 6
checkbox input "true"
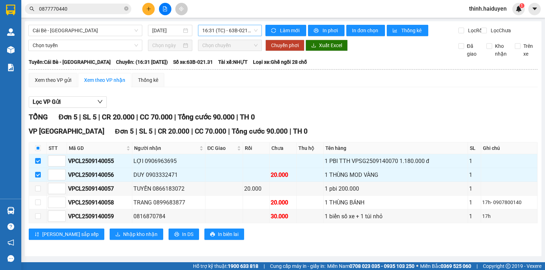
click at [224, 32] on span "16:31 (TC) - 63B-021.31" at bounding box center [230, 30] width 56 height 11
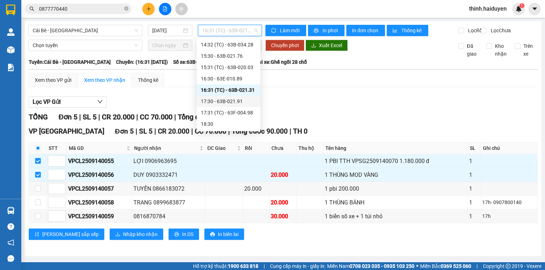
click at [223, 104] on div "17:30 - 63B-021.91" at bounding box center [228, 102] width 55 height 8
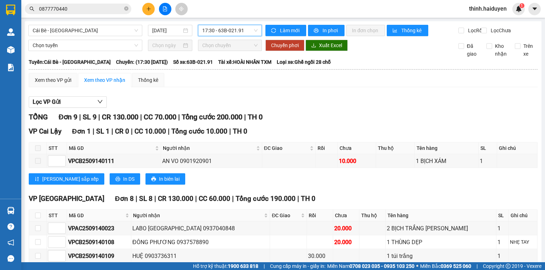
scroll to position [110, 0]
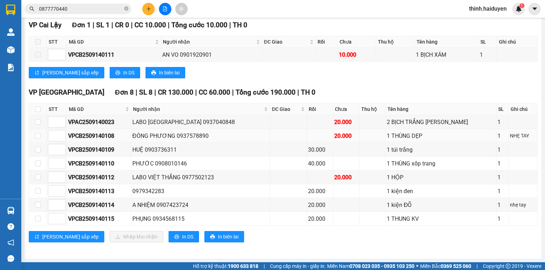
click at [37, 132] on td at bounding box center [38, 136] width 18 height 14
click at [36, 135] on input "checkbox" at bounding box center [38, 136] width 6 height 6
checkbox input "true"
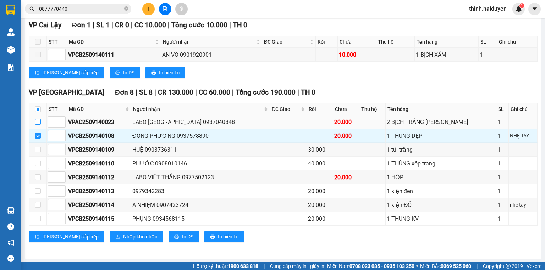
click at [37, 125] on input "checkbox" at bounding box center [38, 122] width 6 height 6
checkbox input "true"
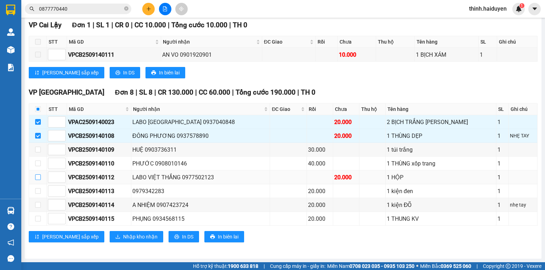
click at [40, 179] on input "checkbox" at bounding box center [38, 177] width 6 height 6
checkbox input "true"
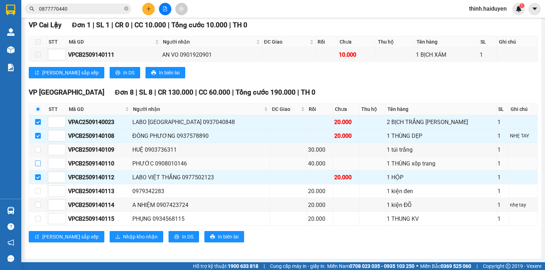
click at [40, 164] on input "checkbox" at bounding box center [38, 164] width 6 height 6
checkbox input "true"
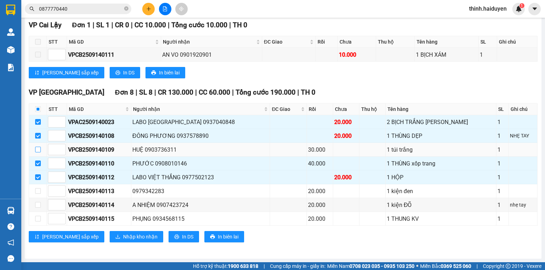
click at [37, 149] on input "checkbox" at bounding box center [38, 150] width 6 height 6
checkbox input "true"
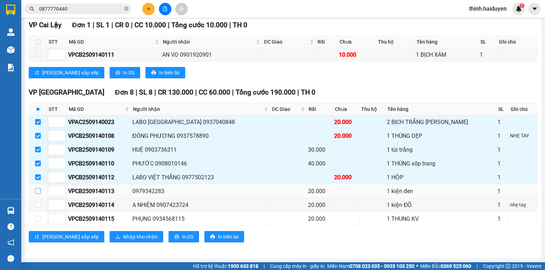
click at [38, 191] on input "checkbox" at bounding box center [38, 191] width 6 height 6
checkbox input "true"
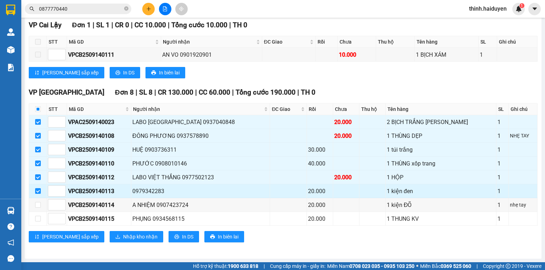
click at [163, 193] on div "0979342283" at bounding box center [200, 191] width 136 height 9
copy div "0979342283"
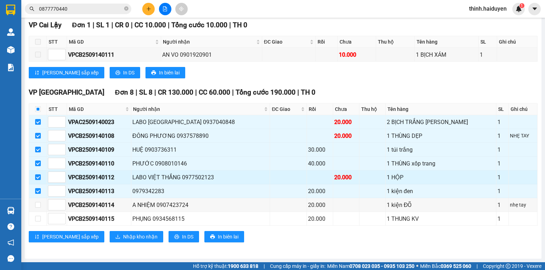
click at [204, 176] on div "LABO VIỆT THẮNG 0977502123" at bounding box center [200, 177] width 136 height 9
click at [204, 175] on div "LABO VIỆT THẮNG 0977502123" at bounding box center [200, 177] width 136 height 9
copy div "0977502123"
click at [42, 218] on td at bounding box center [38, 219] width 18 height 14
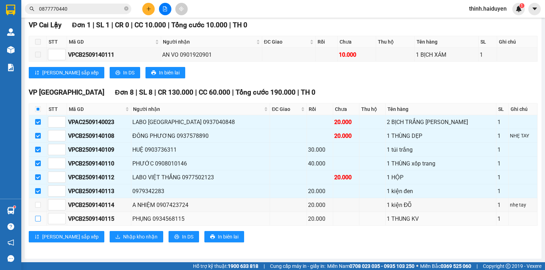
click at [40, 218] on input "checkbox" at bounding box center [38, 219] width 6 height 6
checkbox input "true"
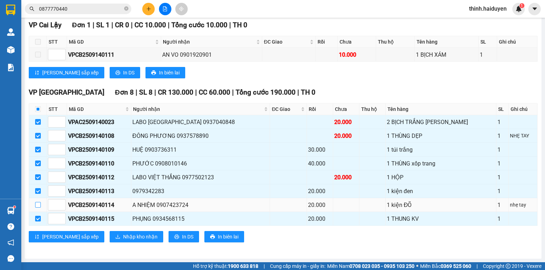
click at [37, 207] on input "checkbox" at bounding box center [38, 205] width 6 height 6
checkbox input "true"
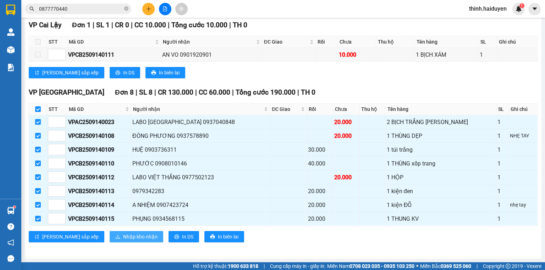
click at [123, 238] on span "Nhập kho nhận" at bounding box center [140, 237] width 34 height 8
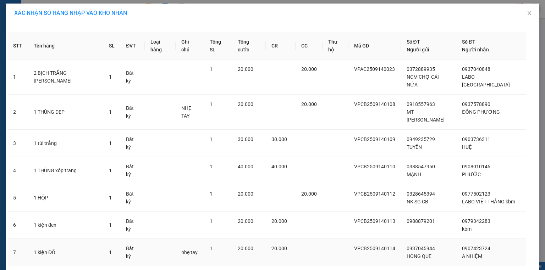
scroll to position [59, 0]
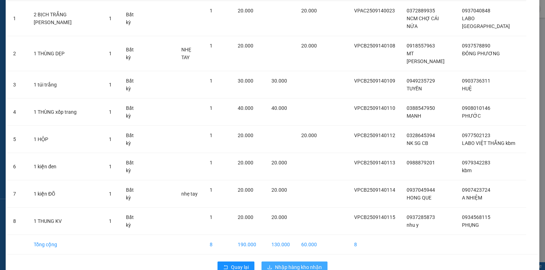
click at [274, 262] on button "Nhập hàng kho nhận" at bounding box center [294, 267] width 66 height 11
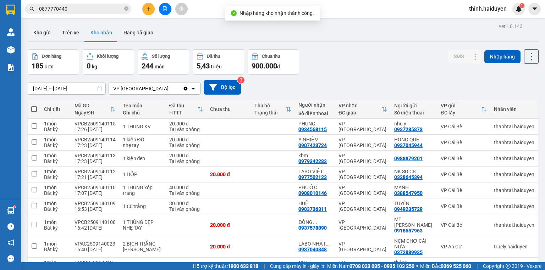
click at [167, 15] on div at bounding box center [164, 9] width 53 height 12
click at [167, 12] on button at bounding box center [165, 9] width 12 height 12
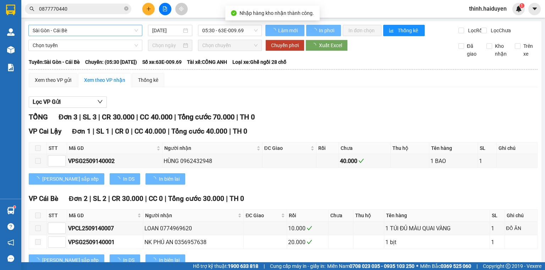
drag, startPoint x: 78, startPoint y: 26, endPoint x: 74, endPoint y: 30, distance: 5.3
click at [76, 28] on span "Sài Gòn - Cái Bè" at bounding box center [85, 30] width 105 height 11
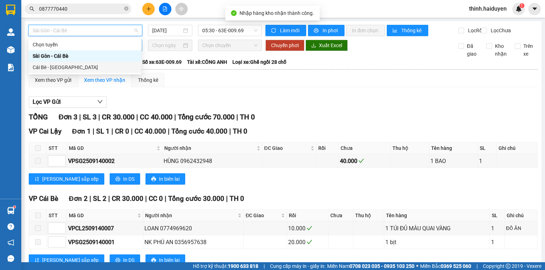
drag, startPoint x: 48, startPoint y: 64, endPoint x: 135, endPoint y: 55, distance: 87.3
click at [51, 65] on div "Cái Bè - [GEOGRAPHIC_DATA]" at bounding box center [85, 67] width 104 height 8
type input "[DATE]"
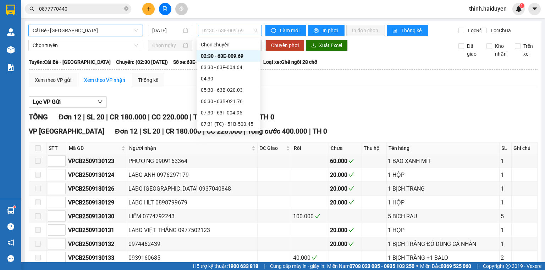
click at [212, 33] on span "02:30 - 63E-009.69" at bounding box center [230, 30] width 56 height 11
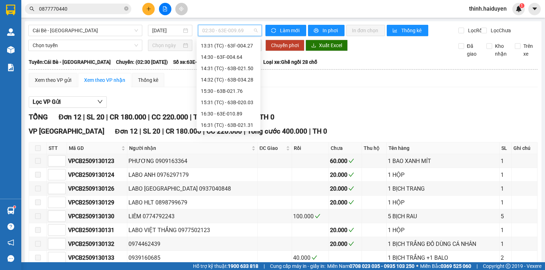
scroll to position [216, 0]
click at [223, 110] on div "17:31 (TC) - 63F-004.98" at bounding box center [228, 113] width 55 height 8
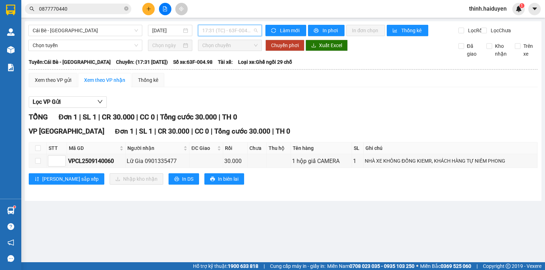
drag, startPoint x: 247, startPoint y: 33, endPoint x: 228, endPoint y: 67, distance: 38.4
click at [247, 33] on span "17:31 (TC) - 63F-004.98" at bounding box center [230, 30] width 56 height 11
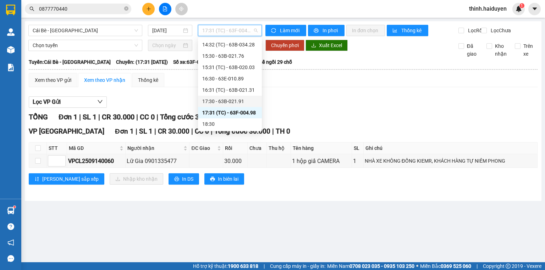
click at [224, 102] on div "17:30 - 63B-021.91" at bounding box center [229, 102] width 55 height 8
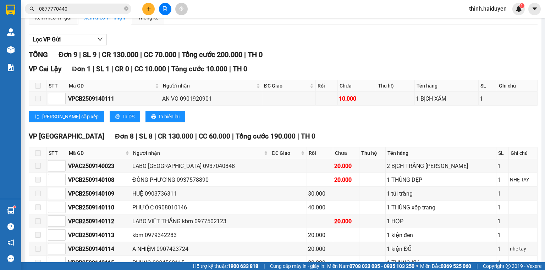
scroll to position [110, 0]
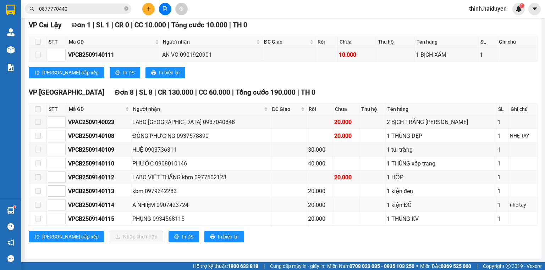
click at [181, 207] on div "A NHIỆM 0907423724" at bounding box center [200, 205] width 136 height 9
copy div "0907423724"
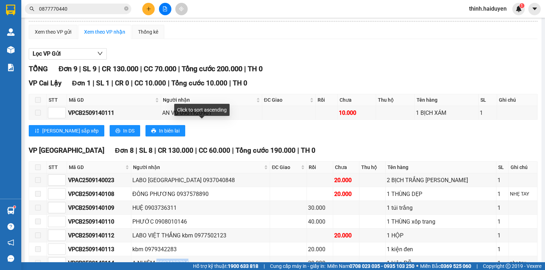
scroll to position [0, 0]
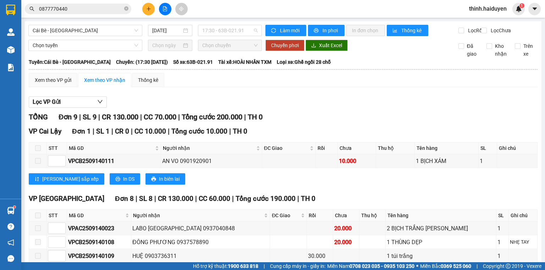
drag, startPoint x: 222, startPoint y: 28, endPoint x: 232, endPoint y: 46, distance: 20.3
click at [223, 28] on span "17:30 - 63B-021.91" at bounding box center [230, 30] width 56 height 11
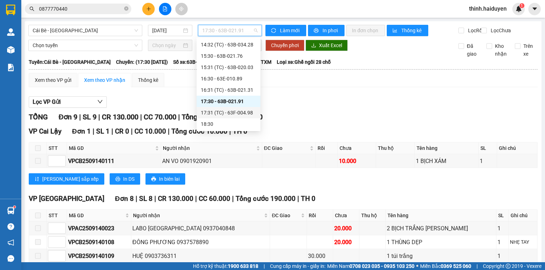
click at [230, 114] on div "17:31 (TC) - 63F-004.98" at bounding box center [228, 113] width 55 height 8
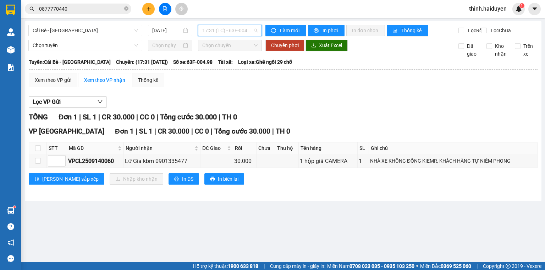
click at [228, 31] on span "17:31 (TC) - 63F-004.98" at bounding box center [230, 30] width 56 height 11
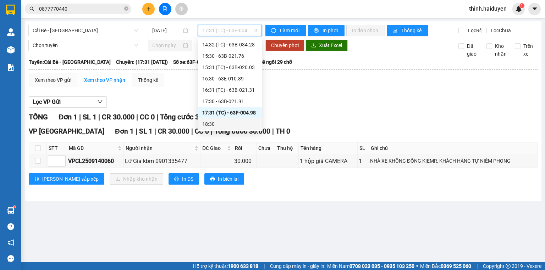
click at [217, 120] on div "18:30" at bounding box center [229, 124] width 55 height 8
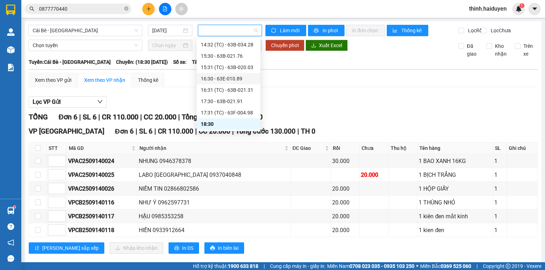
click at [235, 79] on div "16:30 - 63E-010.89" at bounding box center [228, 79] width 55 height 8
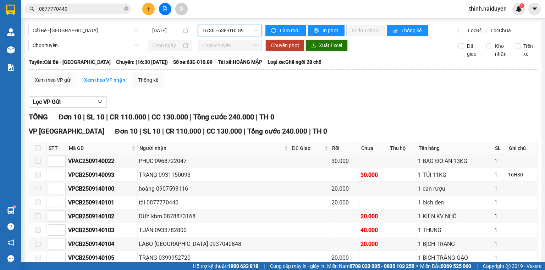
click at [234, 32] on span "16:30 - 63E-010.89" at bounding box center [230, 30] width 56 height 11
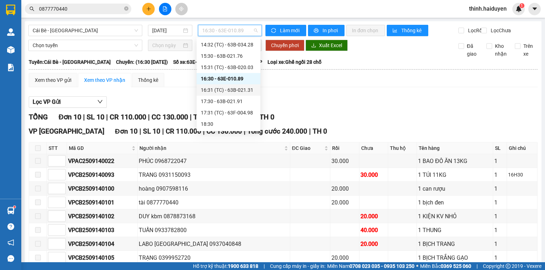
click at [215, 87] on div "16:31 (TC) - 63B-021.31" at bounding box center [228, 90] width 55 height 8
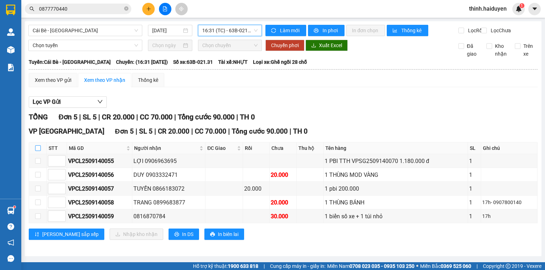
click at [37, 151] on input "checkbox" at bounding box center [38, 148] width 6 height 6
checkbox input "true"
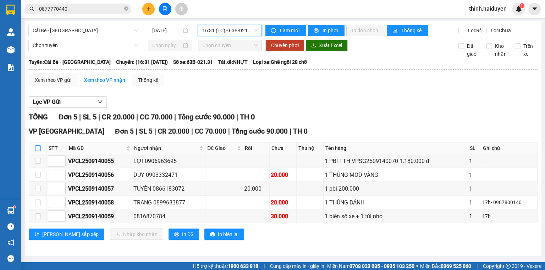
checkbox input "true"
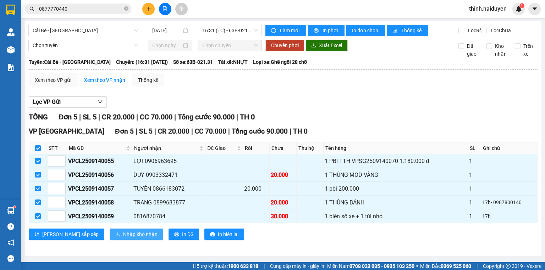
click at [123, 238] on span "Nhập kho nhận" at bounding box center [140, 234] width 34 height 8
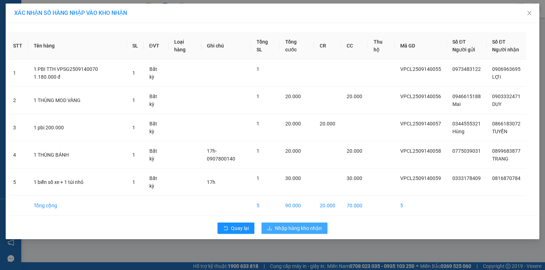
click at [280, 224] on span "Nhập hàng kho nhận" at bounding box center [298, 228] width 47 height 8
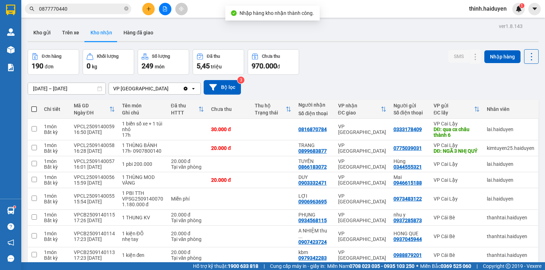
click at [166, 10] on icon "file-add" at bounding box center [164, 8] width 5 height 5
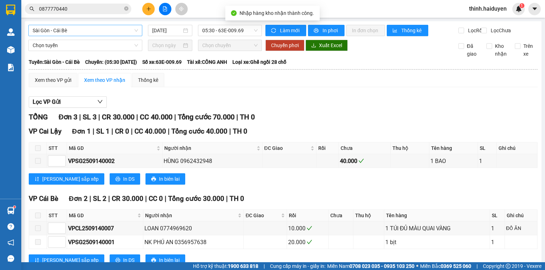
click at [110, 34] on span "Sài Gòn - Cái Bè" at bounding box center [85, 30] width 105 height 11
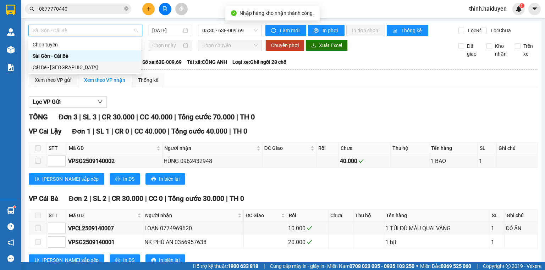
click at [78, 65] on div "Cái Bè - [GEOGRAPHIC_DATA]" at bounding box center [85, 67] width 104 height 8
type input "[DATE]"
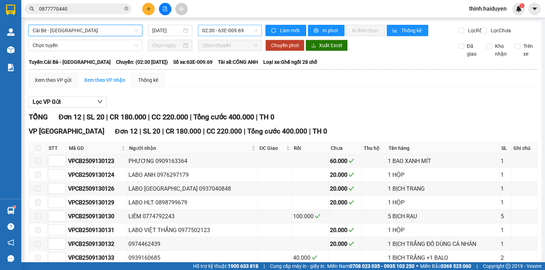
click at [227, 33] on span "02:30 - 63E-009.69" at bounding box center [230, 30] width 56 height 11
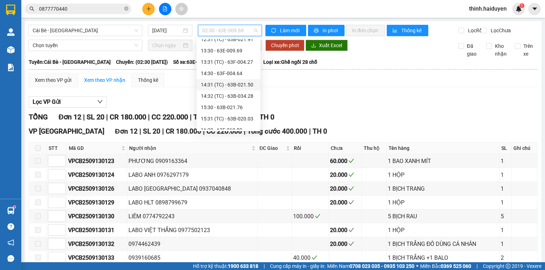
scroll to position [216, 0]
click at [223, 100] on div "17:30 - 63B-021.91" at bounding box center [228, 102] width 55 height 8
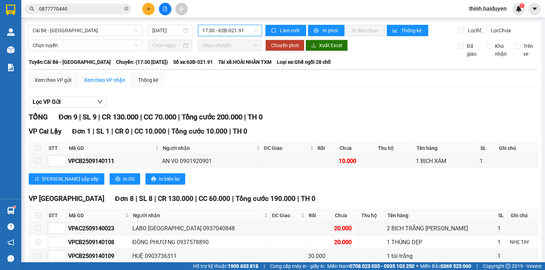
click at [222, 32] on span "17:30 - 63B-021.91" at bounding box center [230, 30] width 56 height 11
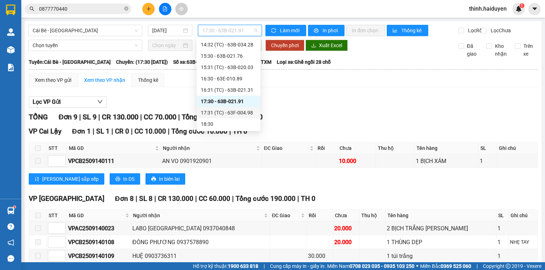
click at [214, 110] on div "17:31 (TC) - 63F-004.98" at bounding box center [228, 113] width 55 height 8
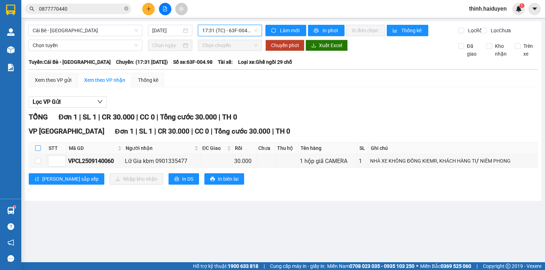
click at [35, 151] on label at bounding box center [38, 148] width 6 height 8
click at [35, 151] on input "checkbox" at bounding box center [38, 148] width 6 height 6
checkbox input "true"
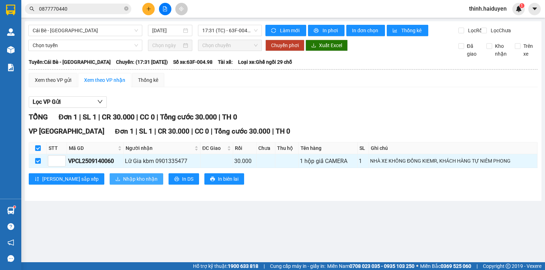
click at [123, 180] on span "Nhập kho nhận" at bounding box center [140, 179] width 34 height 8
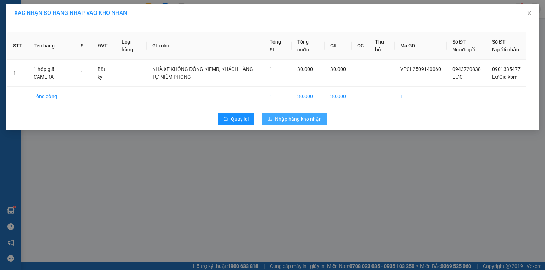
click at [296, 123] on span "Nhập hàng kho nhận" at bounding box center [298, 119] width 47 height 8
